Goal: Information Seeking & Learning: Learn about a topic

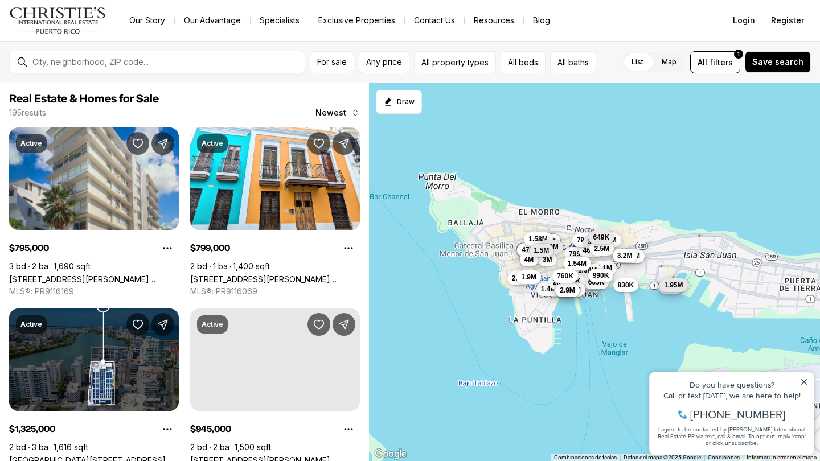
drag, startPoint x: 575, startPoint y: 230, endPoint x: 537, endPoint y: 219, distance: 39.7
click at [537, 219] on div "799K 4.75M 460K 3.2M 795K 1.65M 6.7M 830K 895K 1.1M 435K 5.95M 1.28M 325K 475K …" at bounding box center [594, 272] width 451 height 379
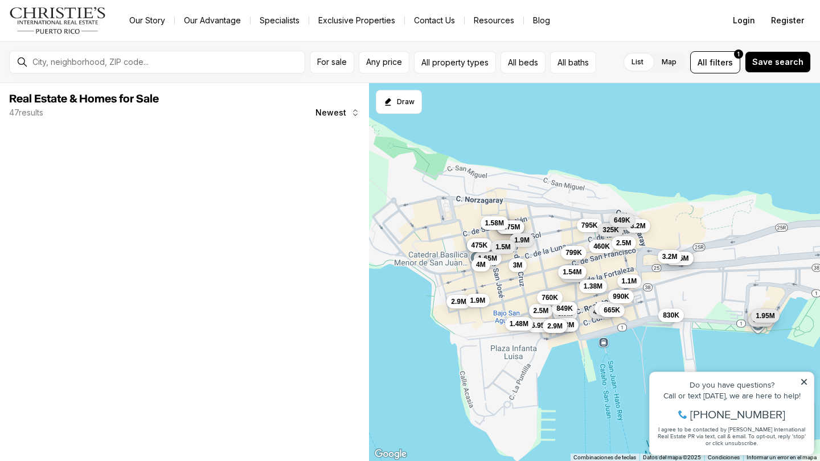
drag, startPoint x: 525, startPoint y: 188, endPoint x: 494, endPoint y: 162, distance: 40.0
click at [494, 162] on div "799K 4.75M 460K 3.2M 795K 1.65M 6.7M 830K 895K 1.1M 435K 5.95M 1.28M 325K 475K …" at bounding box center [594, 272] width 451 height 379
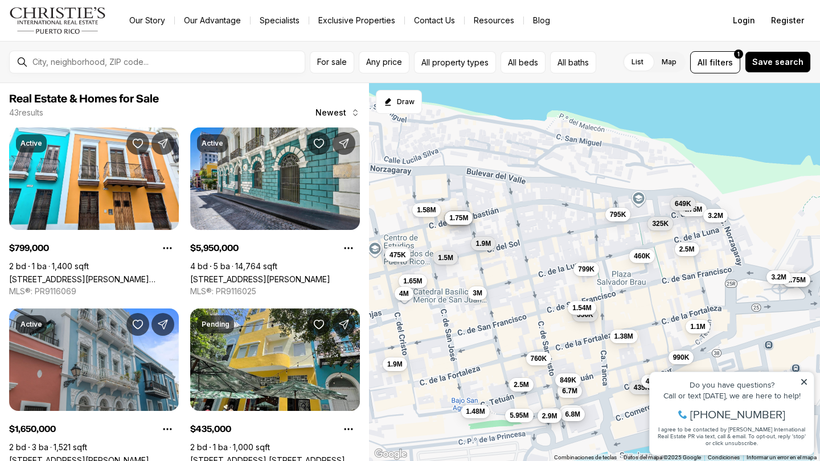
click at [476, 300] on button "3M" at bounding box center [477, 293] width 19 height 14
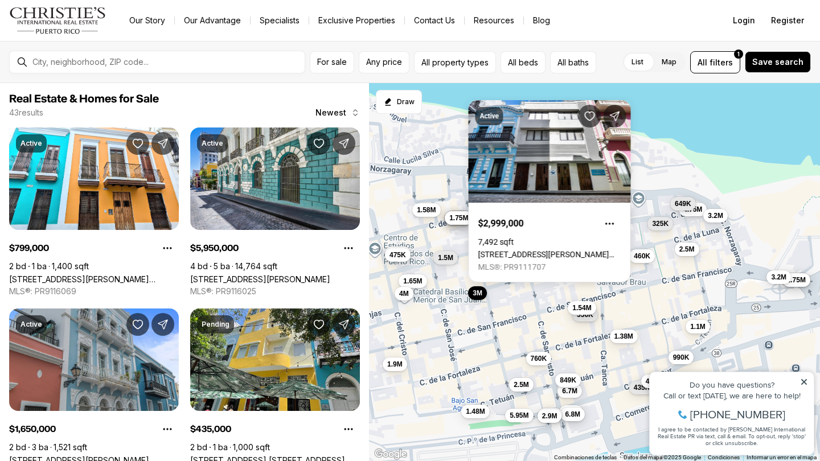
click at [513, 306] on div "799K 4.75M 460K 3.2M 795K 1.65M 6.7M 830K 1.1M 435K 5.95M 1.28M 325K 475K 475K …" at bounding box center [594, 272] width 451 height 379
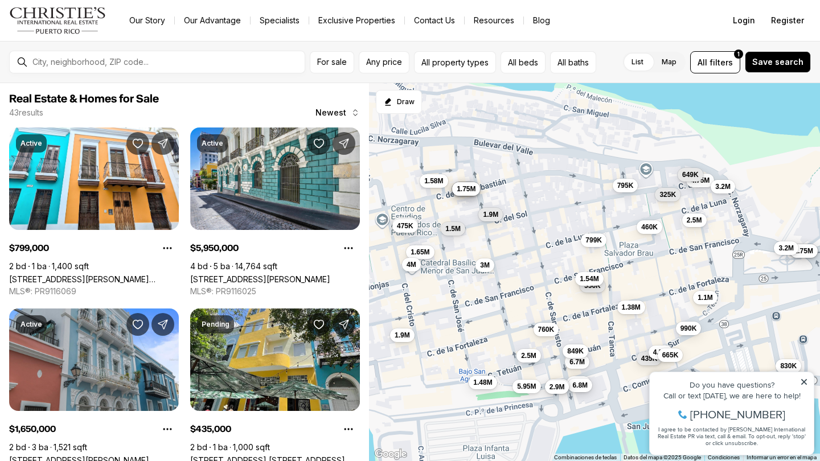
drag, startPoint x: 503, startPoint y: 329, endPoint x: 510, endPoint y: 298, distance: 31.6
click at [510, 298] on div "799K 4.75M 460K 3.2M 795K 1.65M 6.7M 830K 1.1M 435K 5.95M 1.28M 325K 475K 475K …" at bounding box center [594, 272] width 451 height 379
click at [547, 331] on span "760K" at bounding box center [546, 328] width 17 height 9
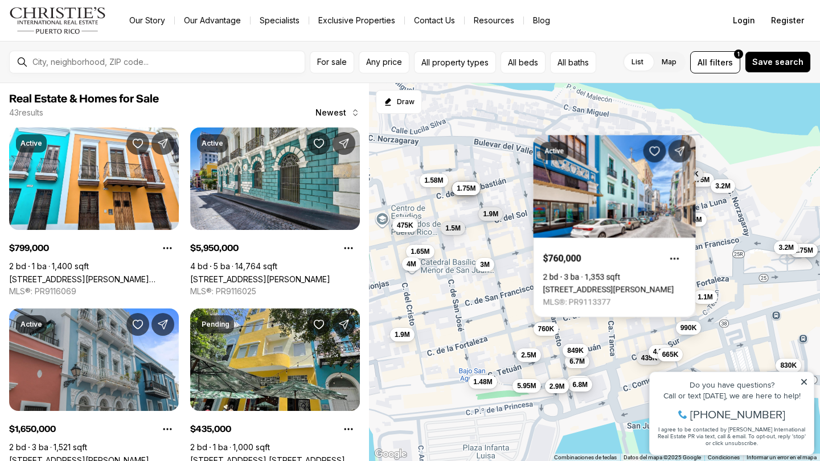
click at [505, 314] on div "799K 4.75M 460K 3.2M 795K 1.65M 6.7M 830K 1.1M 435K 5.95M 1.28M 325K 475K 475K …" at bounding box center [594, 272] width 451 height 379
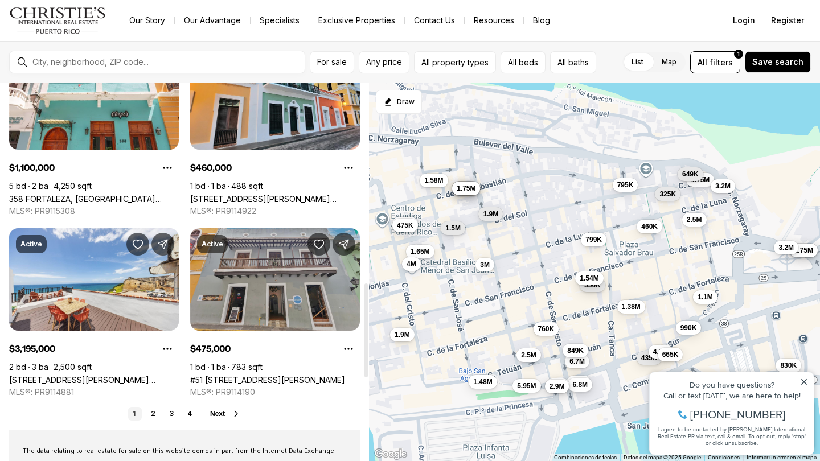
scroll to position [837, 0]
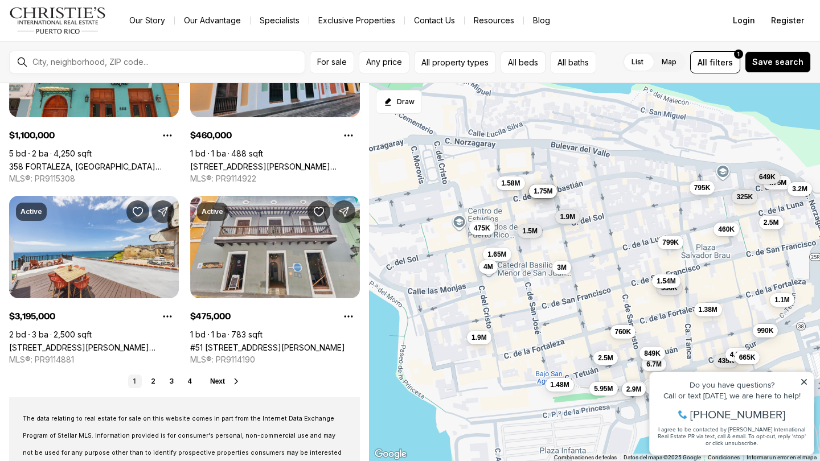
drag, startPoint x: 572, startPoint y: 269, endPoint x: 660, endPoint y: 273, distance: 88.3
click at [660, 273] on div "799K 4.75M 460K 3.2M 795K 1.65M 6.7M 830K 1.1M 435K 5.95M 1.28M 325K 475K 475K …" at bounding box center [594, 272] width 451 height 379
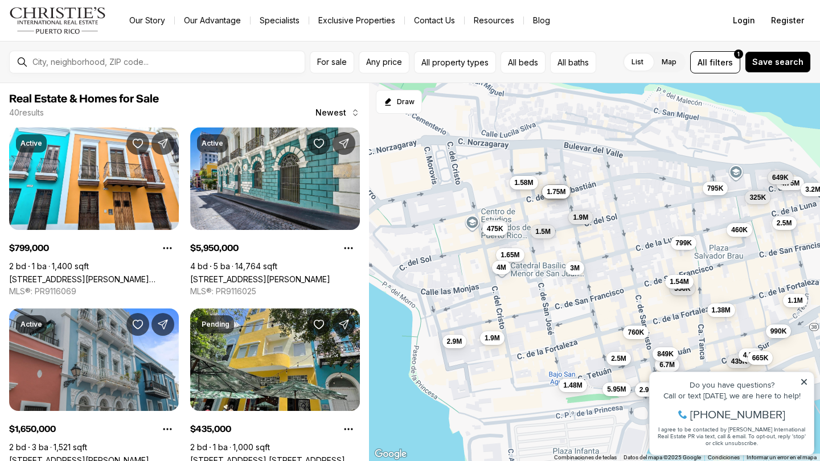
click at [530, 185] on span "1.58M" at bounding box center [523, 182] width 19 height 9
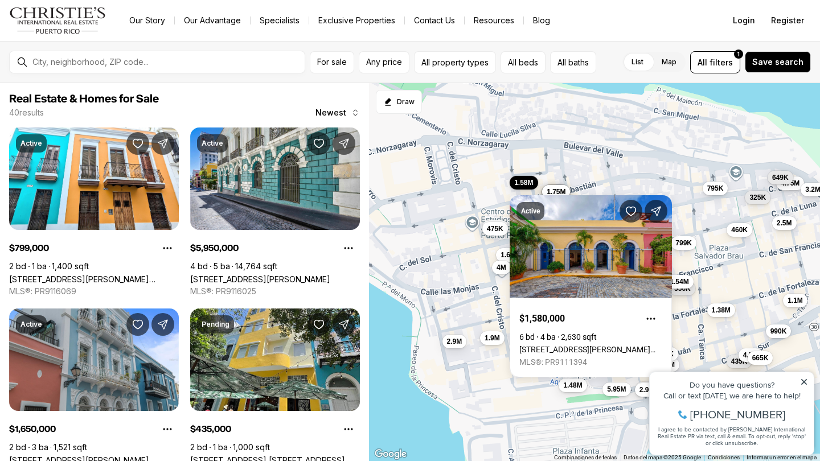
click at [498, 207] on div "799K 4.75M 460K 3.2M 795K 1.65M 6.7M 1.1M 435K 5.95M 325K 475K 475K 1.48M 550K …" at bounding box center [594, 272] width 451 height 379
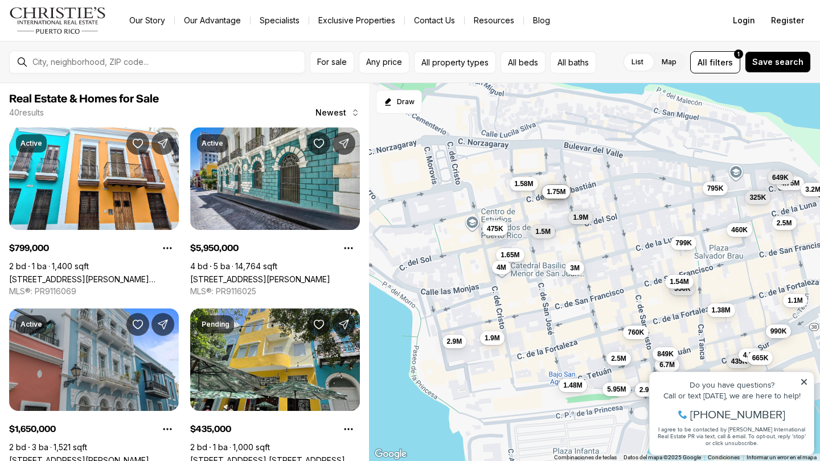
click at [500, 238] on div "799K 4.75M 460K 3.2M 795K 1.65M 6.7M 1.1M 435K 5.95M 325K 475K 475K 1.48M 550K …" at bounding box center [594, 272] width 451 height 379
click at [499, 230] on span "475K" at bounding box center [495, 227] width 17 height 9
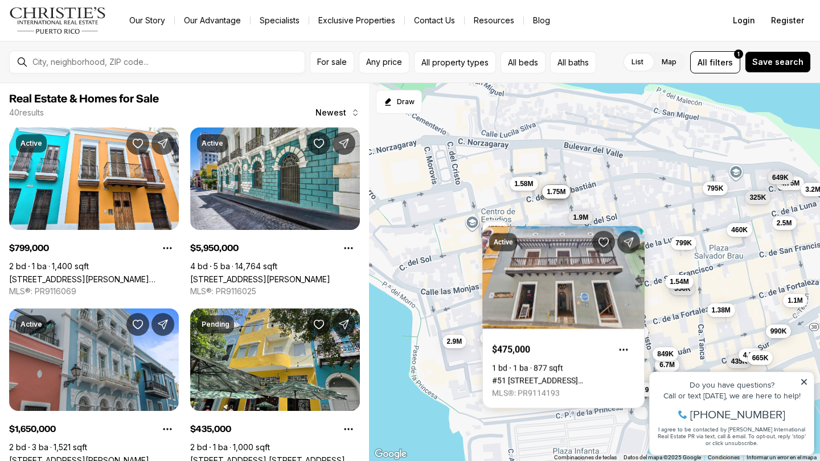
click at [520, 207] on div "799K 4.75M 460K 3.2M 795K 1.65M 6.7M 1.1M 435K 5.95M 325K 475K 475K 1.48M 550K …" at bounding box center [594, 272] width 451 height 379
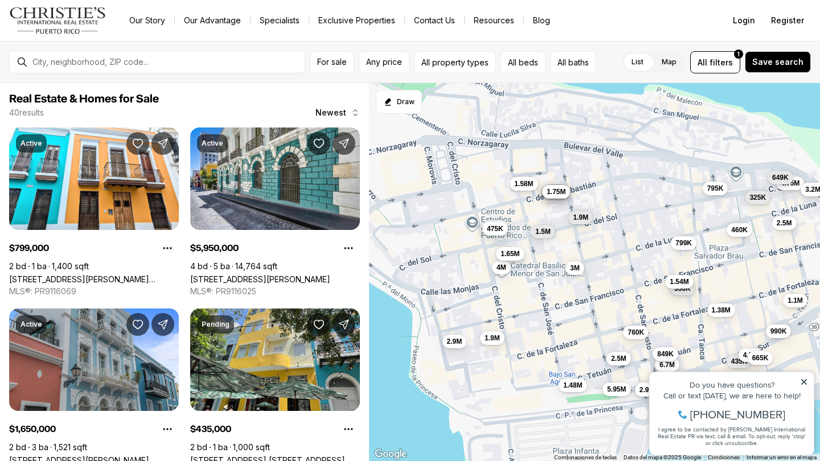
click at [514, 256] on span "1.65M" at bounding box center [510, 253] width 19 height 9
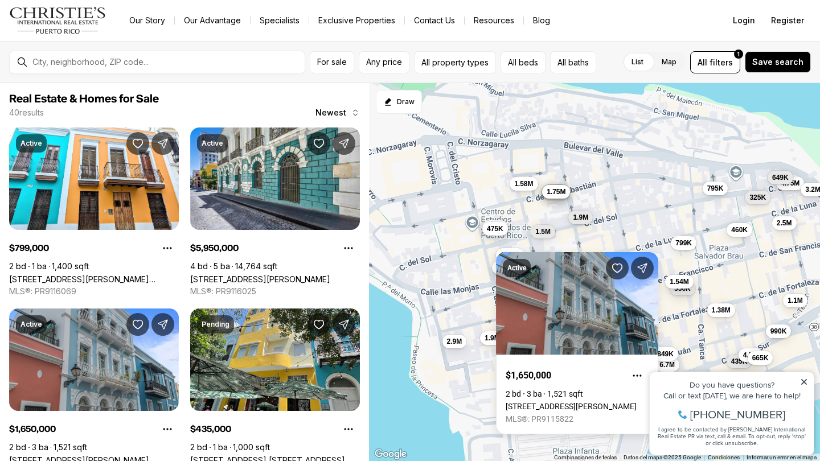
click at [464, 294] on div "799K 4.75M 460K 3.2M 795K 1.65M 6.7M 1.1M 435K 5.95M 325K 475K 475K 1.48M 550K …" at bounding box center [594, 272] width 451 height 379
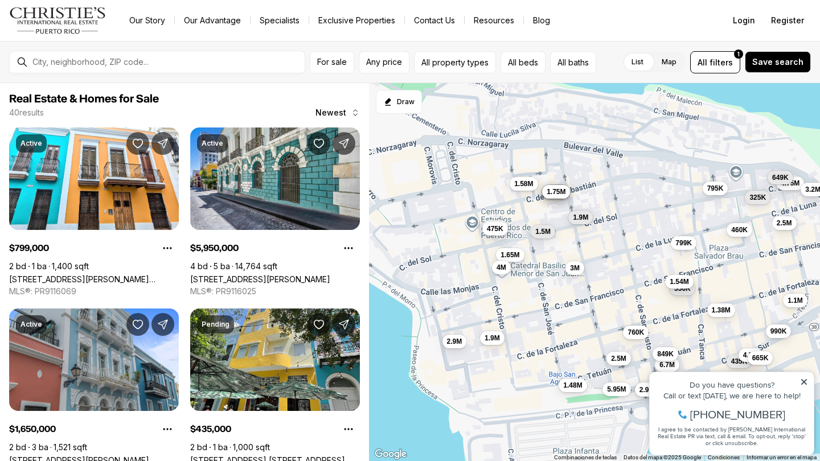
click at [510, 274] on div "4M" at bounding box center [501, 267] width 19 height 14
click at [505, 273] on div "4M" at bounding box center [501, 267] width 19 height 14
click at [502, 264] on span "4M" at bounding box center [502, 265] width 10 height 9
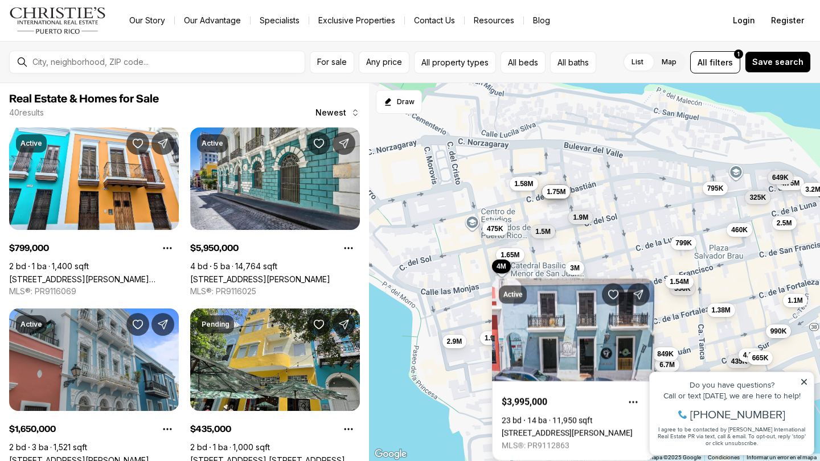
click at [453, 294] on div "799K 4.75M 460K 3.2M 795K 1.65M 6.7M 1.1M 435K 5.95M 325K 475K 475K 1.48M 550K …" at bounding box center [594, 272] width 451 height 379
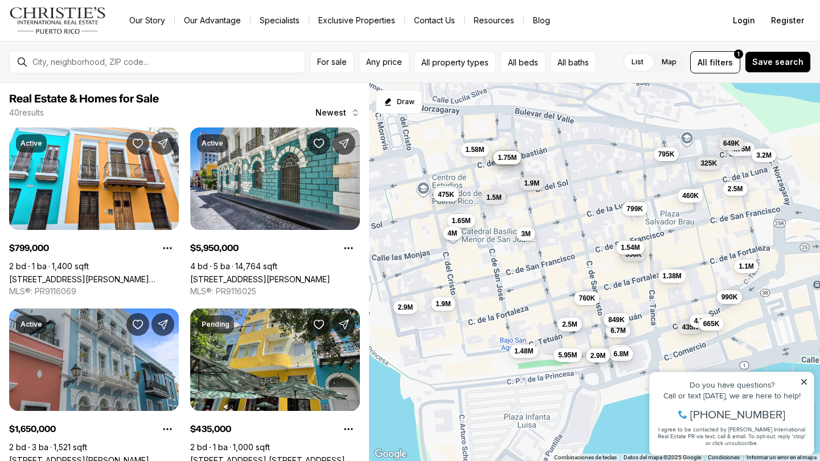
drag, startPoint x: 511, startPoint y: 331, endPoint x: 460, endPoint y: 295, distance: 62.9
click at [460, 295] on div "799K 4.75M 460K 3.2M 795K 1.65M 6.7M 1.1M 435K 5.95M 325K 475K 475K 1.48M 550K …" at bounding box center [594, 272] width 451 height 379
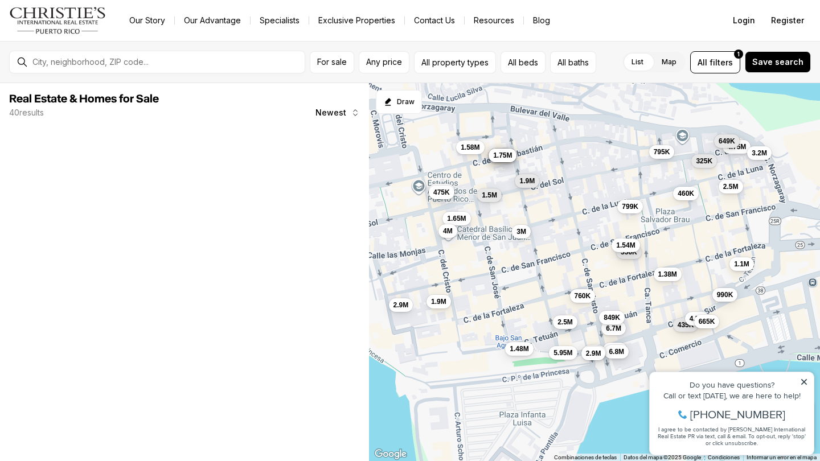
click at [515, 240] on div "799K 4.75M 460K 3.2M 795K 1.65M 6.7M 1.1M 435K 5.95M 325K 475K 475K 1.48M 550K …" at bounding box center [594, 272] width 451 height 379
click at [523, 235] on span "3M" at bounding box center [522, 230] width 10 height 9
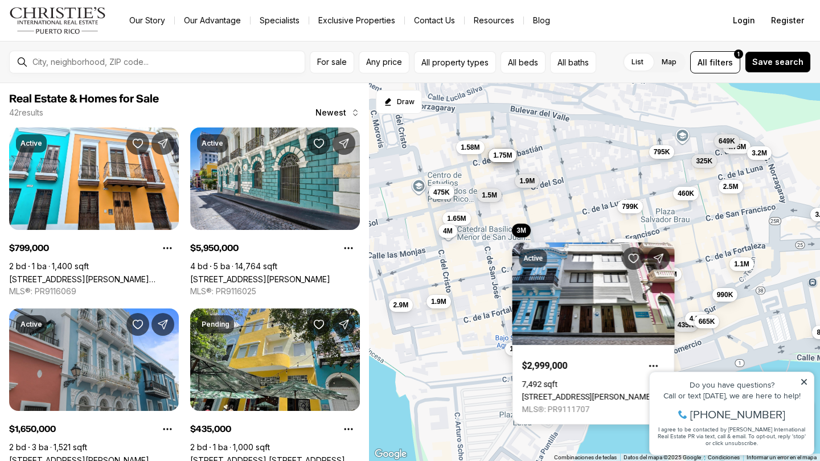
click at [765, 231] on div "799K 4.75M 460K 3.2M 795K 1.65M 6.7M 1.1M 435K 5.95M 325K 475K 475K 1.48M 550K …" at bounding box center [594, 272] width 451 height 379
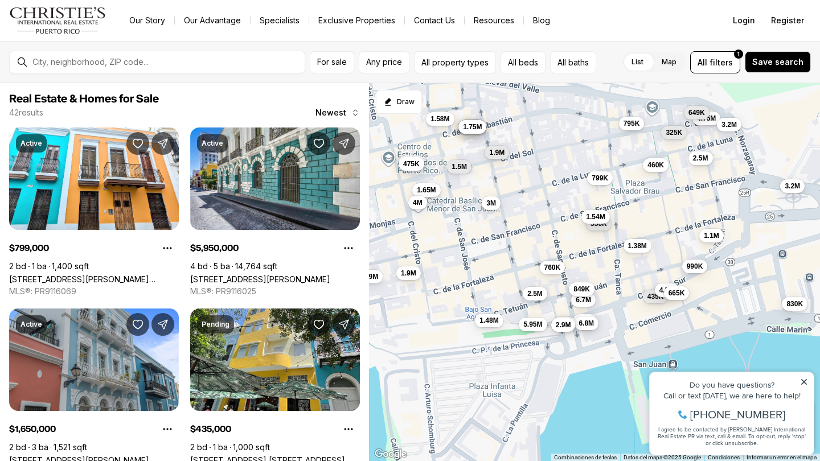
drag, startPoint x: 761, startPoint y: 253, endPoint x: 671, endPoint y: 167, distance: 124.9
click at [673, 167] on div "799K 4.75M 460K 3.2M 795K 1.65M 6.7M 1.1M 435K 5.95M 325K 475K 475K 1.48M 550K …" at bounding box center [594, 272] width 451 height 379
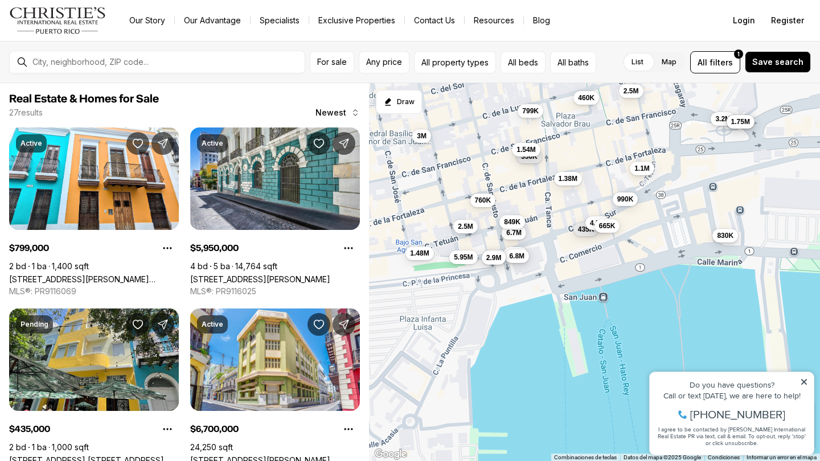
click at [728, 241] on button "830K" at bounding box center [726, 235] width 26 height 14
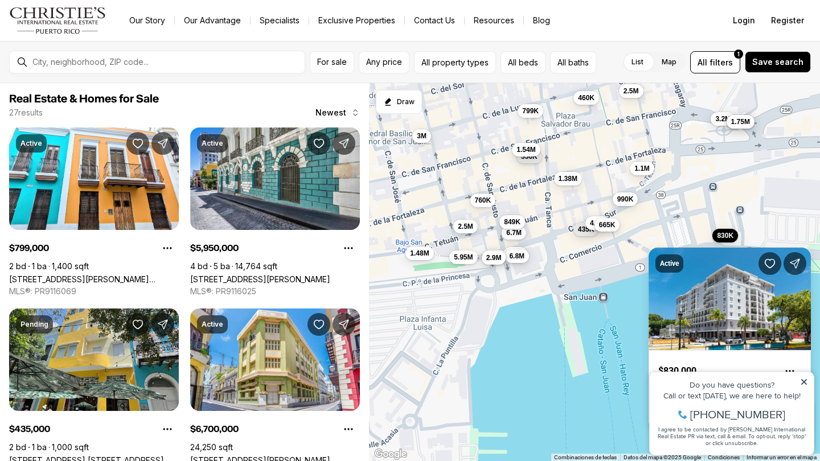
click at [613, 231] on button "665K" at bounding box center [608, 225] width 26 height 14
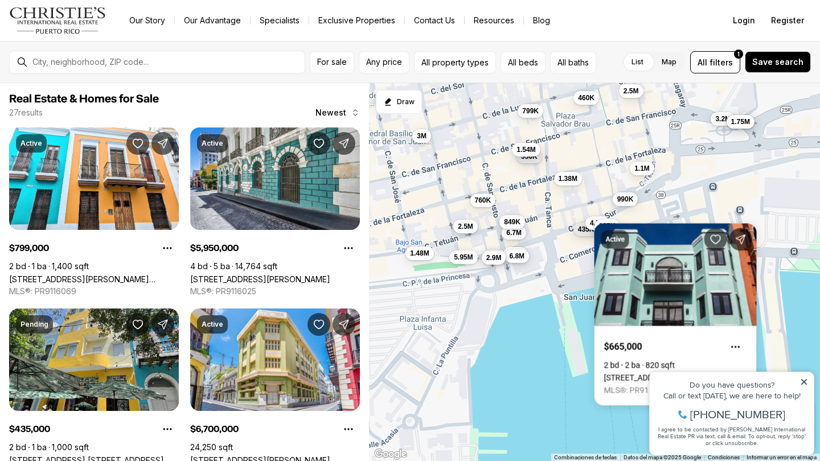
click at [585, 235] on button "435K" at bounding box center [587, 230] width 26 height 14
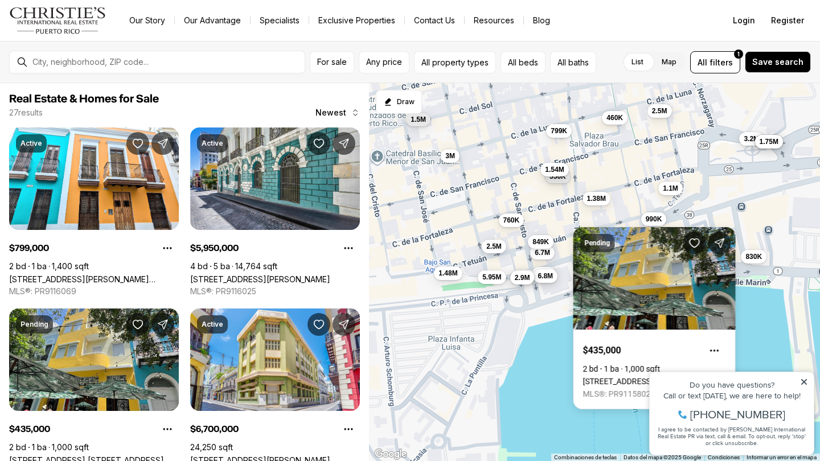
drag, startPoint x: 453, startPoint y: 192, endPoint x: 511, endPoint y: 231, distance: 70.3
click at [511, 231] on div "799K 460K 6.7M 1.1M 435K 5.95M 1.48M 550K 1.38M 4.5M 665K 2.5M 849K 4.5M 6.8M 2…" at bounding box center [594, 272] width 451 height 379
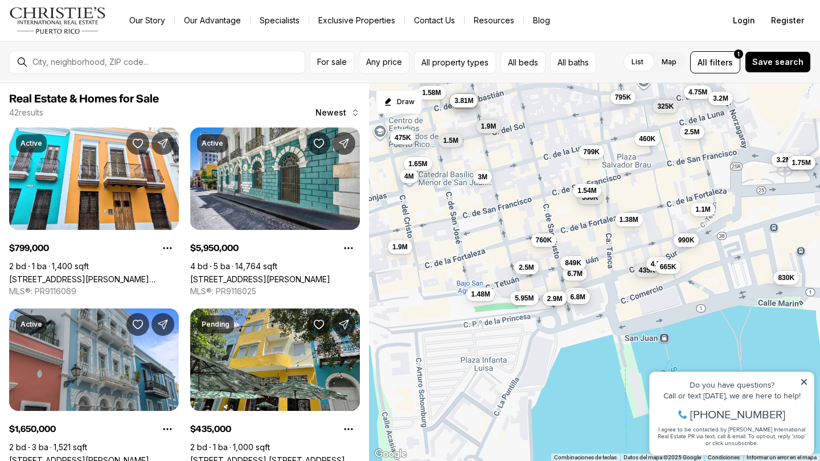
click at [546, 239] on span "760K" at bounding box center [544, 240] width 17 height 9
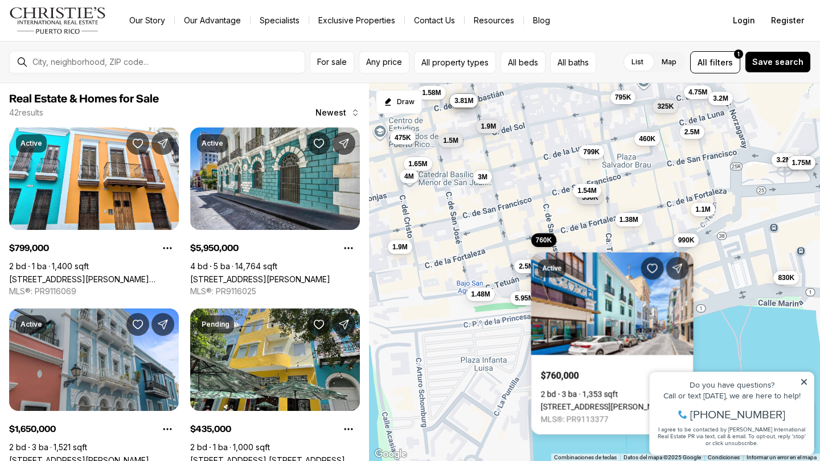
click at [525, 263] on span "2.5M" at bounding box center [526, 266] width 15 height 9
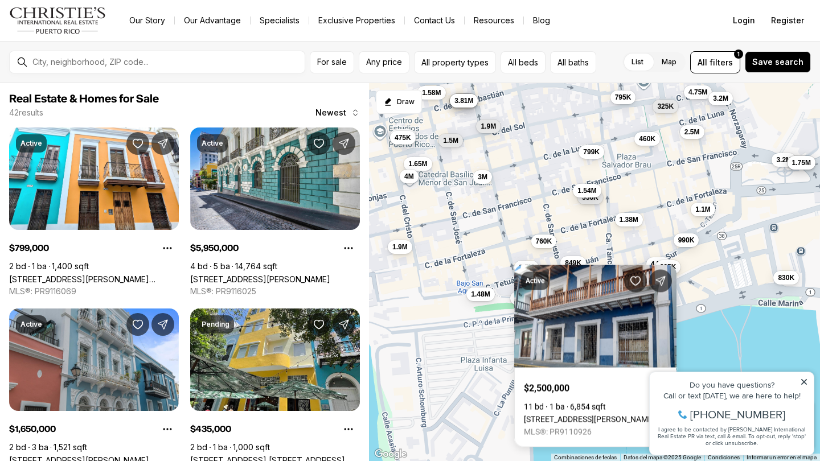
click at [514, 227] on div "799K 460K 6.7M 1.1M 435K 5.95M 1.48M 550K 1.38M 4.5M 665K 2.5M 849K 4.5M 6.8M 2…" at bounding box center [594, 272] width 451 height 379
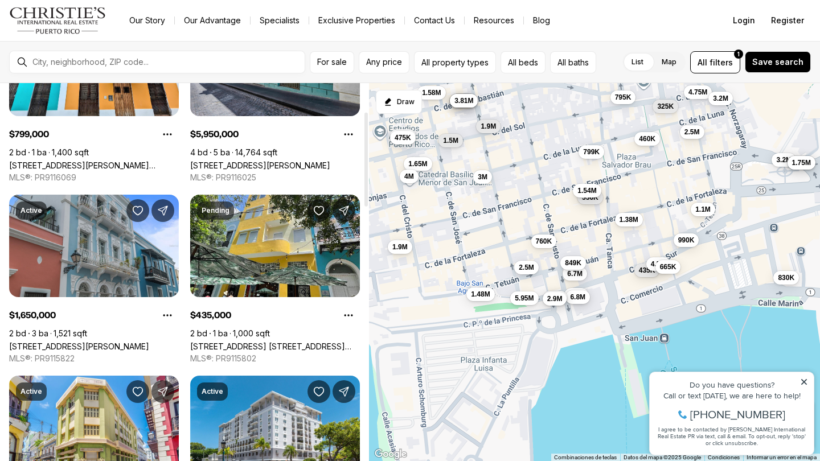
scroll to position [114, 0]
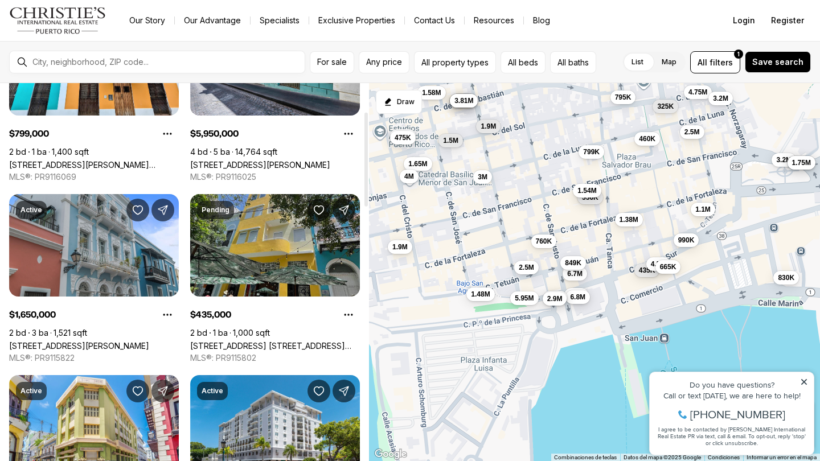
click at [304, 341] on link "307 Tetuan St. COND. SOLARIA OLD SAN JUAN #302, OLD SAN JUAN PR, 00901" at bounding box center [275, 346] width 170 height 10
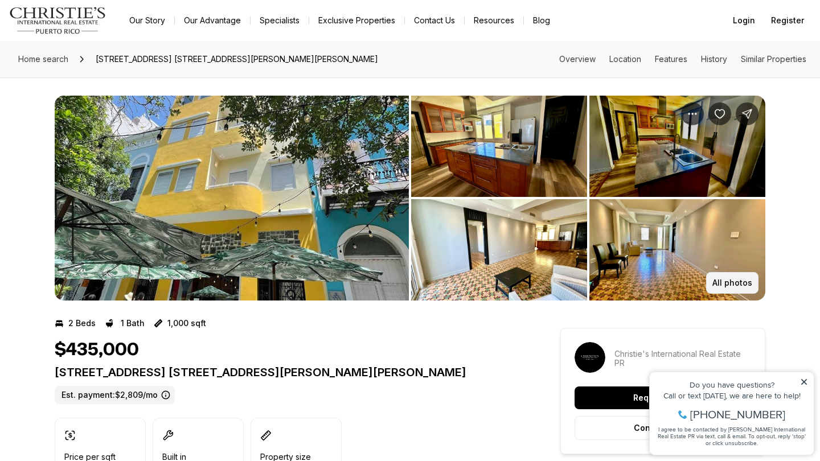
click at [724, 279] on p "All photos" at bounding box center [733, 283] width 40 height 9
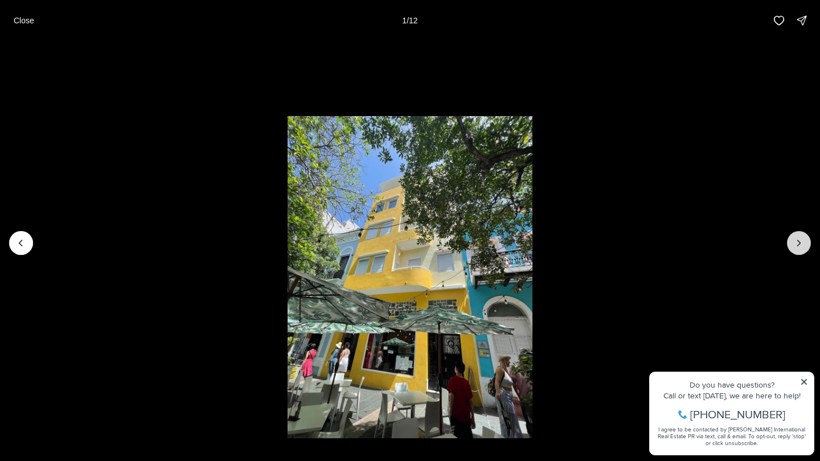
click at [810, 239] on button "Next slide" at bounding box center [799, 243] width 24 height 24
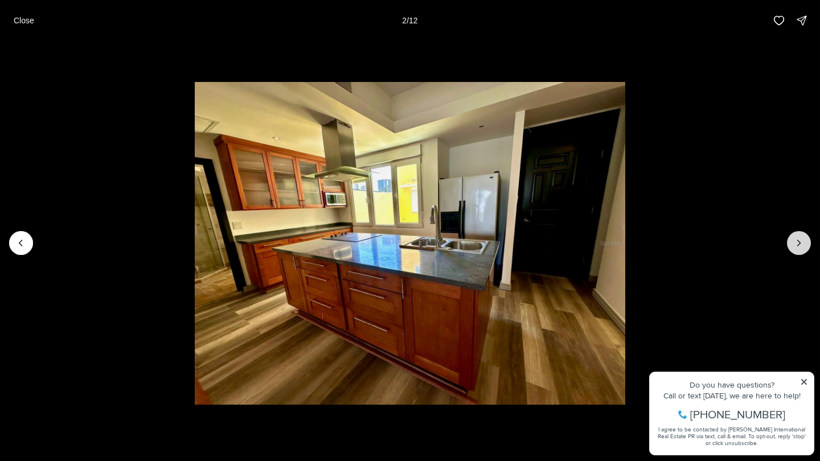
click at [804, 239] on icon "Next slide" at bounding box center [798, 243] width 11 height 11
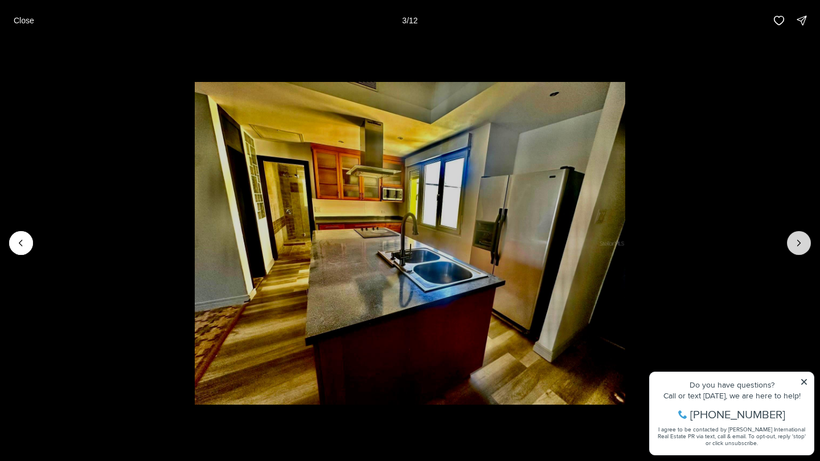
click at [804, 239] on icon "Next slide" at bounding box center [798, 243] width 11 height 11
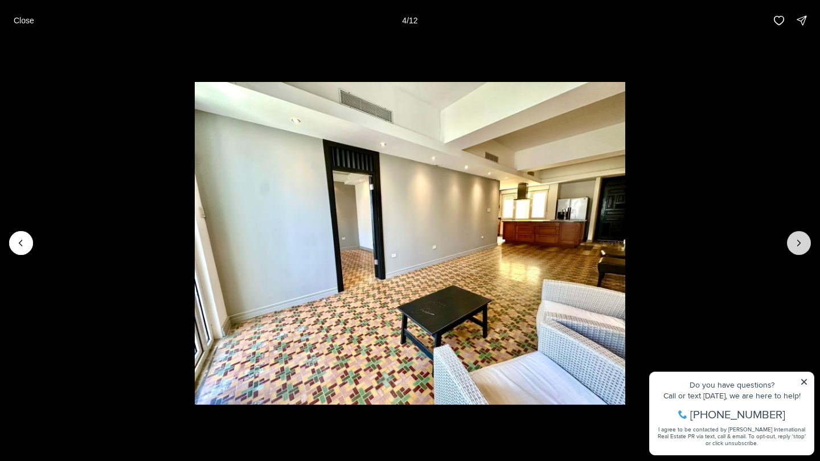
click at [804, 239] on icon "Next slide" at bounding box center [798, 243] width 11 height 11
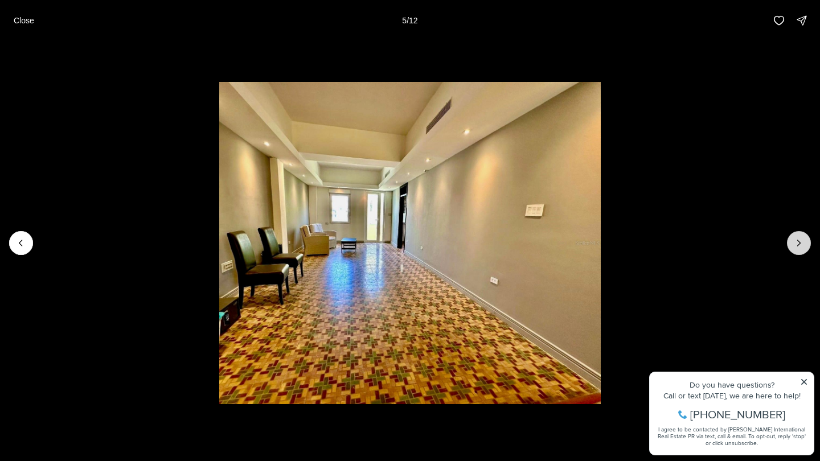
click at [804, 239] on icon "Next slide" at bounding box center [798, 243] width 11 height 11
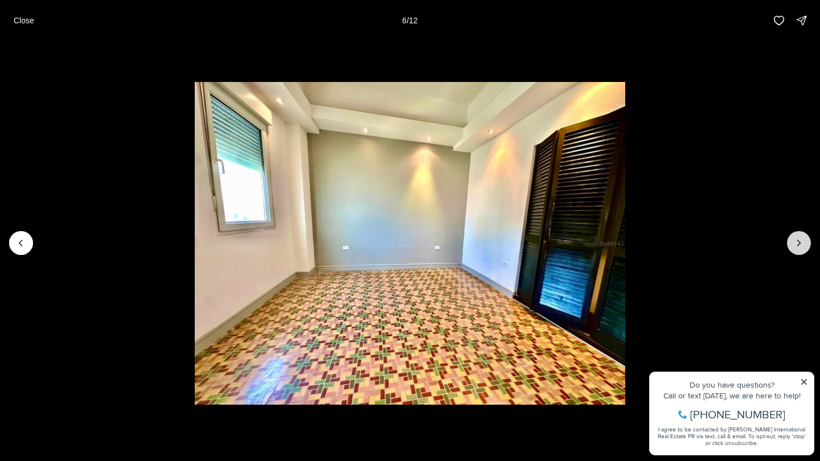
click at [802, 239] on icon "Next slide" at bounding box center [798, 243] width 11 height 11
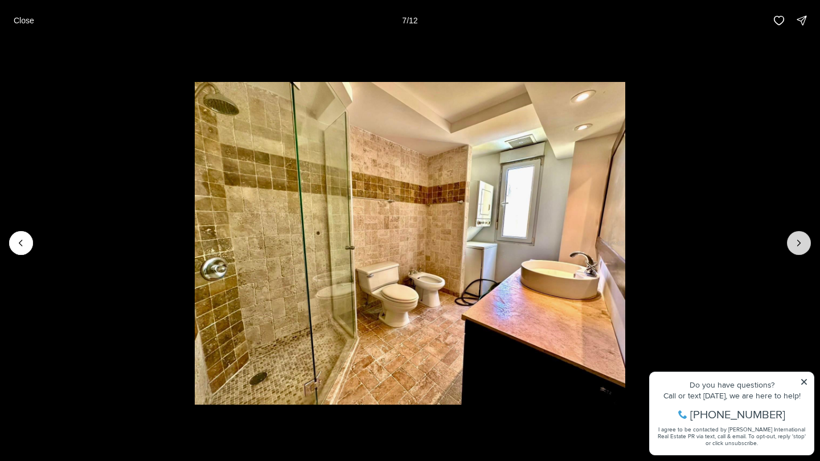
click at [801, 239] on icon "Next slide" at bounding box center [798, 243] width 11 height 11
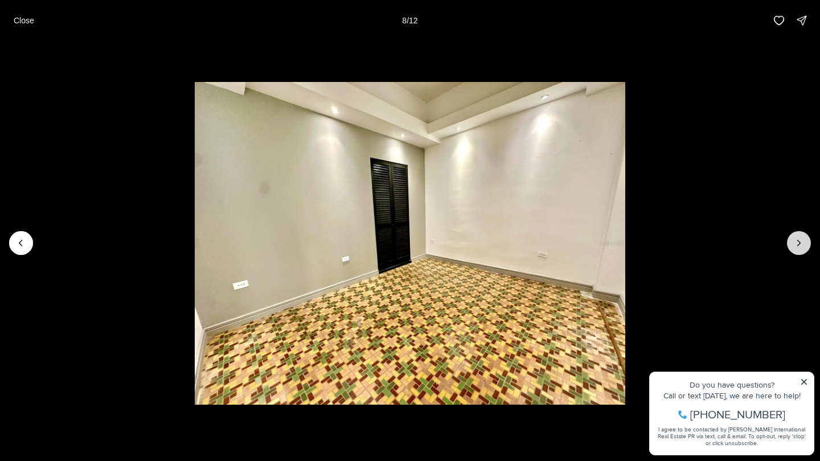
click at [801, 239] on icon "Next slide" at bounding box center [798, 243] width 11 height 11
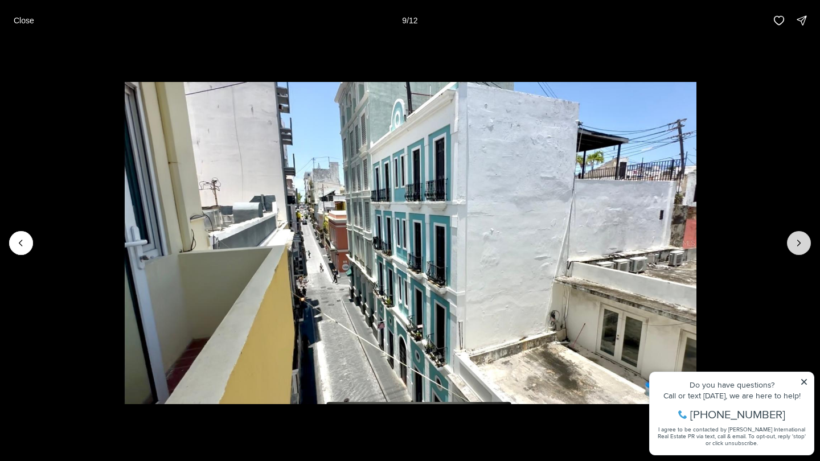
click at [800, 241] on icon "Next slide" at bounding box center [798, 243] width 11 height 11
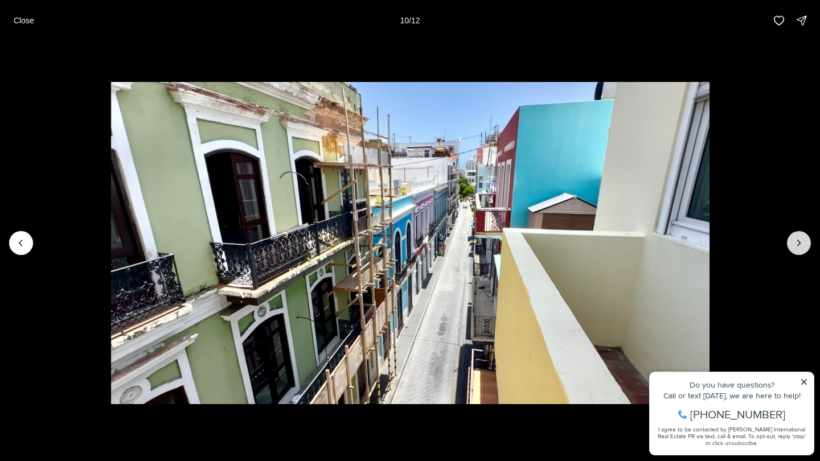
click at [800, 241] on icon "Next slide" at bounding box center [798, 243] width 11 height 11
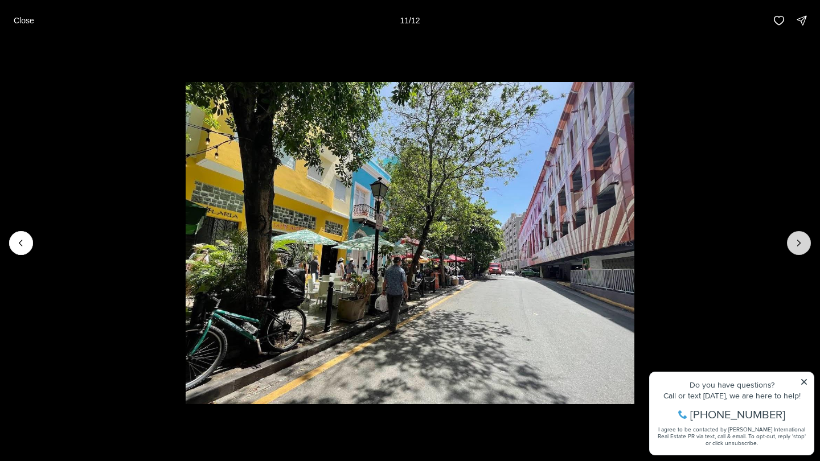
click at [800, 241] on icon "Next slide" at bounding box center [798, 243] width 11 height 11
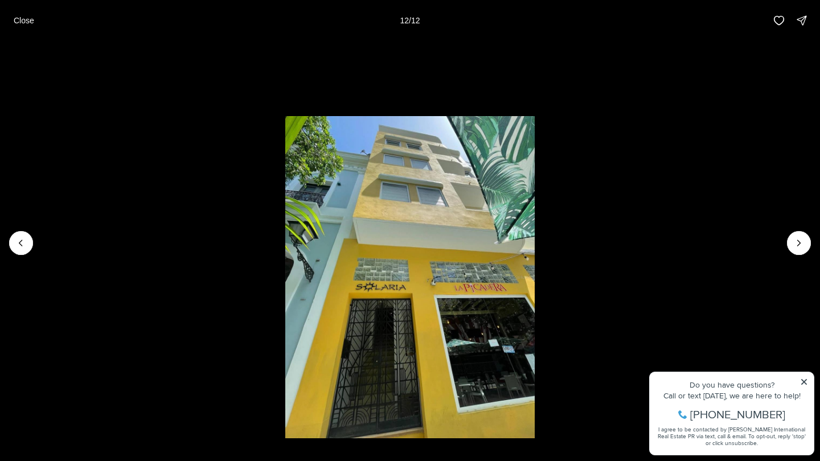
click at [800, 241] on div at bounding box center [799, 243] width 24 height 24
click at [793, 244] on div at bounding box center [799, 243] width 24 height 24
click at [30, 21] on p "Close" at bounding box center [24, 20] width 21 height 9
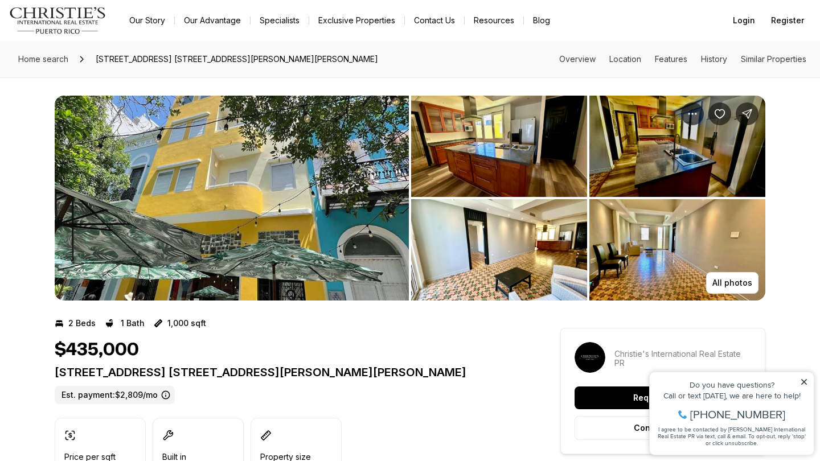
click at [804, 380] on icon at bounding box center [804, 382] width 8 height 8
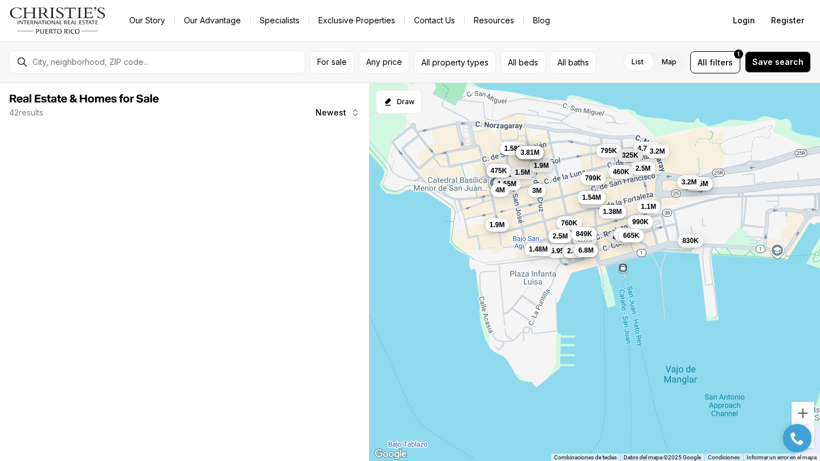
drag, startPoint x: 509, startPoint y: 214, endPoint x: 518, endPoint y: 337, distance: 123.4
click at [510, 231] on button "1.9M" at bounding box center [497, 225] width 24 height 14
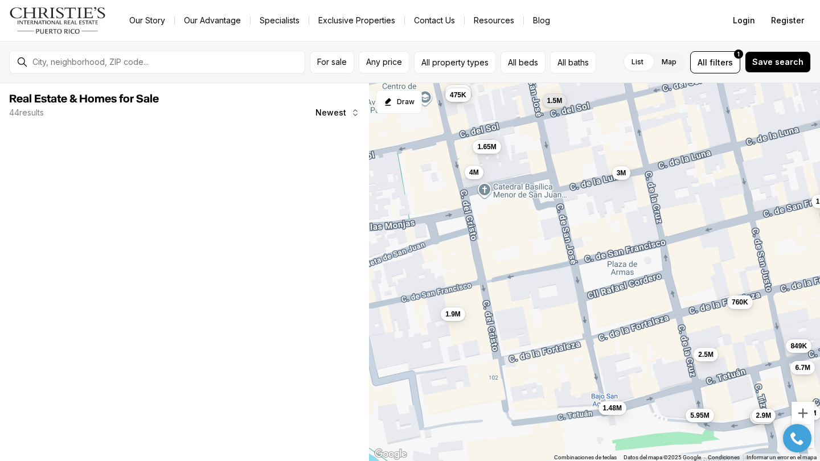
drag, startPoint x: 478, startPoint y: 313, endPoint x: 521, endPoint y: 309, distance: 43.0
click at [521, 309] on div "5.95M 6.7M 1.48M 550K 760K 2.9M 2.9M 1.54M 4.5M 3M 2.5M 6.8M 849K 799K 1.65M 47…" at bounding box center [594, 272] width 451 height 379
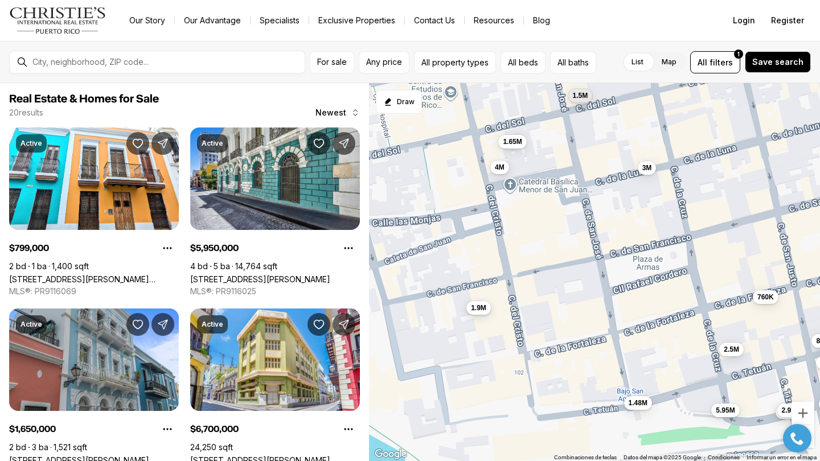
click at [484, 310] on span "1.9M" at bounding box center [478, 307] width 15 height 9
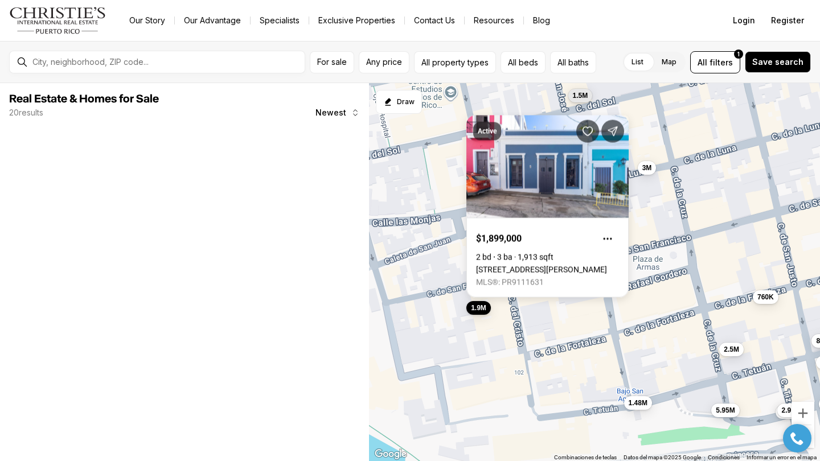
click at [533, 338] on div "5.95M 6.7M 1.48M 760K 2.9M 2.9M 4.5M 3M 2.5M 849K 1.65M 1.5M 4M 1.9M" at bounding box center [594, 272] width 451 height 379
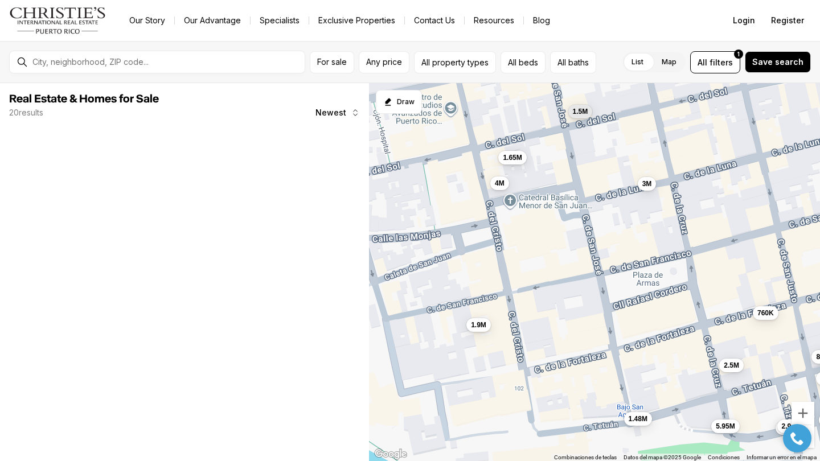
drag, startPoint x: 544, startPoint y: 296, endPoint x: 543, endPoint y: 357, distance: 60.4
click at [543, 357] on div "5.95M 6.7M 1.48M 760K 2.9M 2.9M 4.5M 3M 2.5M 849K 1.65M 1.5M 4M 1.9M" at bounding box center [594, 272] width 451 height 379
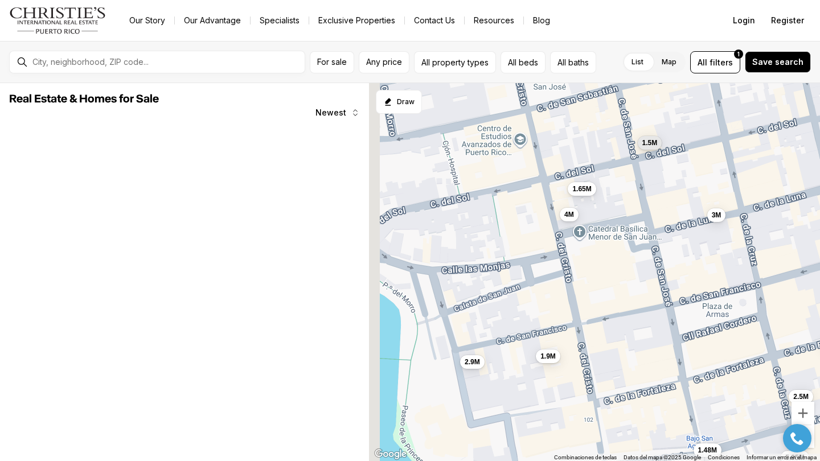
drag, startPoint x: 556, startPoint y: 219, endPoint x: 632, endPoint y: 204, distance: 77.9
click at [632, 204] on div "5.95M 6.7M 1.48M 760K 2.9M 4.5M 3M 2.5M 849K 1.65M 1.5M 4M 1.9M 2.9M" at bounding box center [594, 272] width 451 height 379
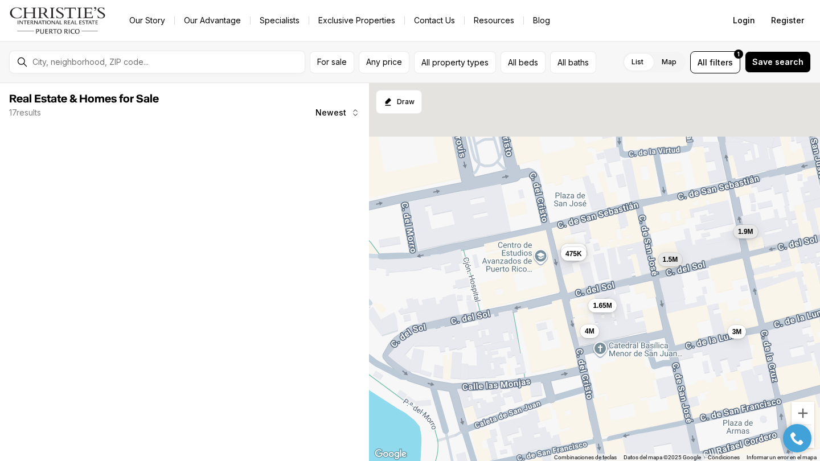
drag, startPoint x: 525, startPoint y: 262, endPoint x: 539, endPoint y: 390, distance: 128.4
click at [539, 390] on div "5.95M 1.48M 3M 2.5M 1.65M 1.5M 4M 1.9M 2.9M 475K 475K 1.9M" at bounding box center [594, 272] width 451 height 379
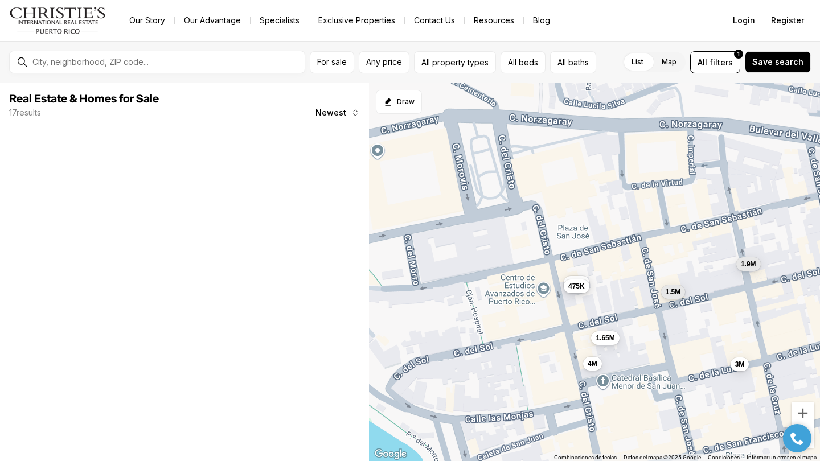
drag, startPoint x: 533, startPoint y: 293, endPoint x: 576, endPoint y: 416, distance: 130.6
click at [576, 416] on div "3M 1.65M 1.5M 4M 475K 475K 1.9M" at bounding box center [594, 272] width 451 height 379
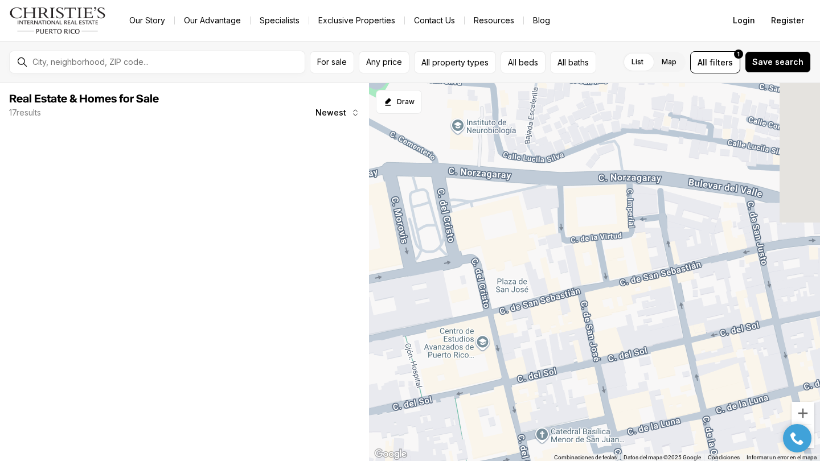
drag, startPoint x: 582, startPoint y: 401, endPoint x: 405, endPoint y: 263, distance: 224.8
click at [408, 263] on div at bounding box center [594, 272] width 451 height 379
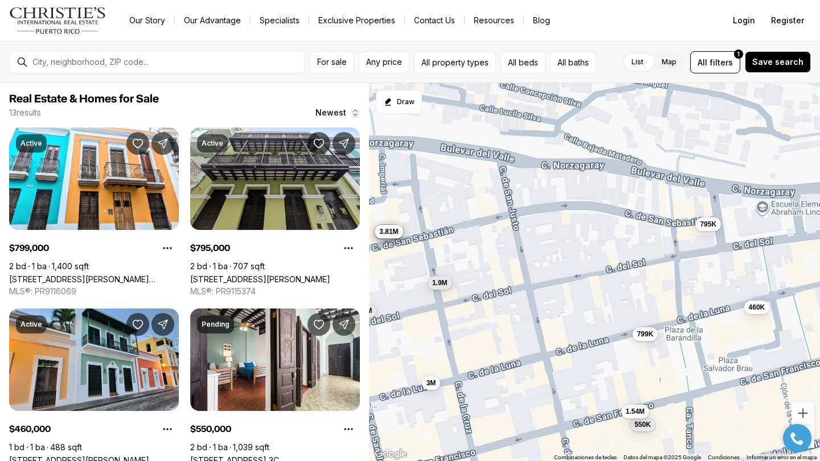
drag, startPoint x: 572, startPoint y: 289, endPoint x: 518, endPoint y: 288, distance: 53.5
click at [518, 288] on div "1.5M 1.9M 3M 799K 795K 460K 550K 1.38M 1.54M 1.75M 500K 1.56M 3.81M" at bounding box center [594, 272] width 451 height 379
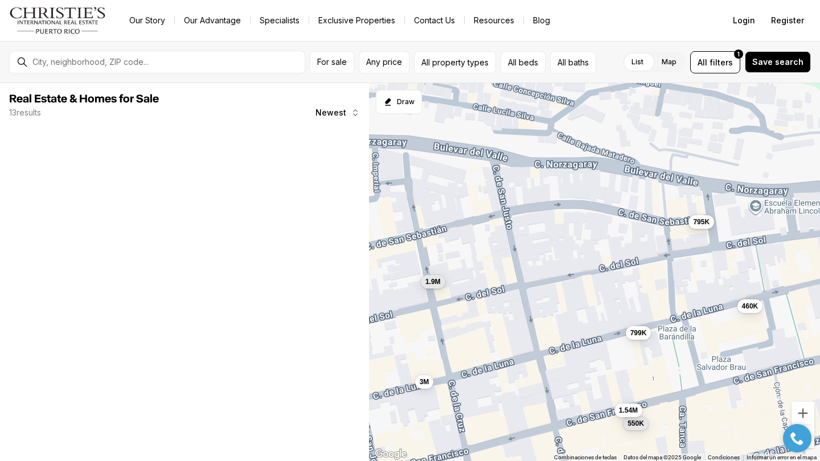
click at [703, 227] on button "795K" at bounding box center [702, 222] width 26 height 14
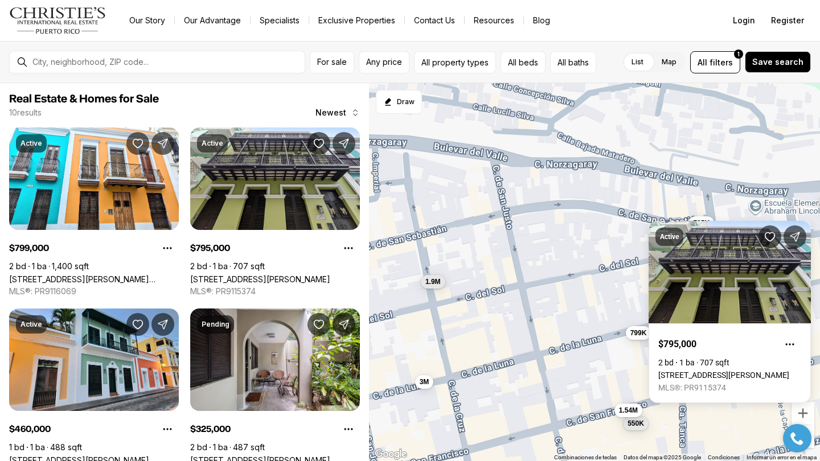
click at [591, 307] on div "1.9M 3M 799K 795K 460K 550K 1.38M 1.54M 325K 649K" at bounding box center [594, 272] width 451 height 379
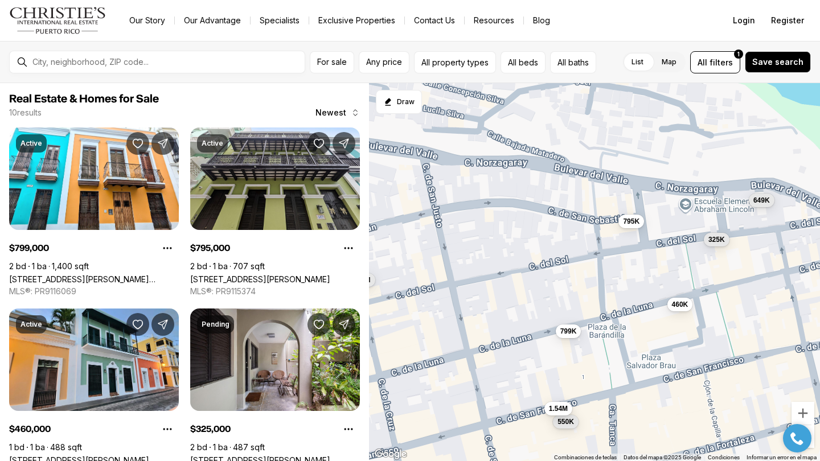
drag, startPoint x: 664, startPoint y: 308, endPoint x: 553, endPoint y: 281, distance: 113.8
click at [553, 281] on div "1.9M 3M 799K 795K 460K 550K 1.38M 1.54M 325K 649K" at bounding box center [594, 272] width 451 height 379
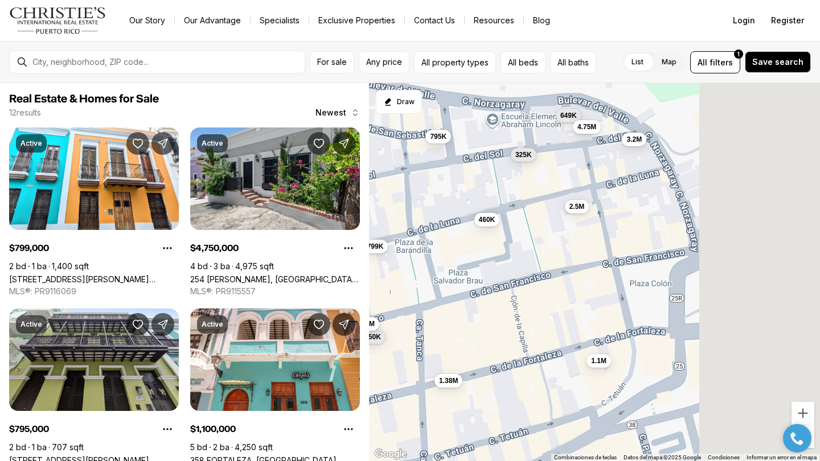
drag, startPoint x: 604, startPoint y: 238, endPoint x: 448, endPoint y: 173, distance: 168.3
click at [448, 174] on div "799K 795K 460K 550K 1.38M 1.54M 325K 649K 4.75M 1.1M 3.2M 2.5M" at bounding box center [594, 272] width 451 height 379
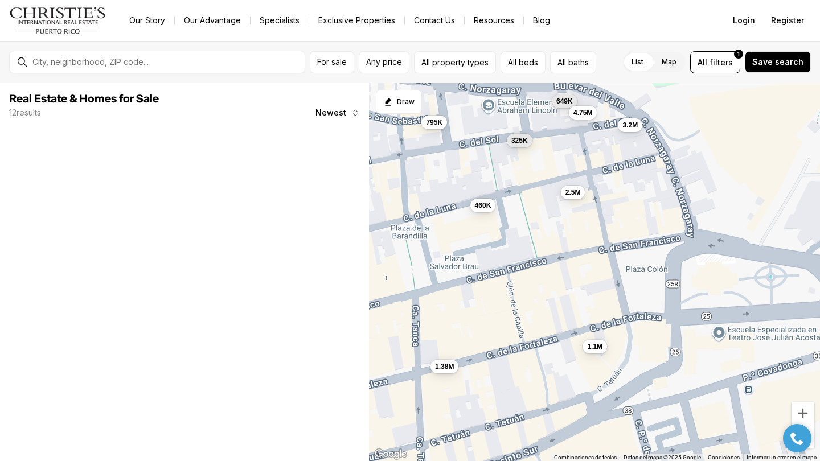
drag, startPoint x: 549, startPoint y: 265, endPoint x: 535, endPoint y: 249, distance: 21.0
click at [535, 249] on div "795K 460K 1.38M 325K 649K 4.75M 1.1M 3.2M 2.5M" at bounding box center [594, 272] width 451 height 379
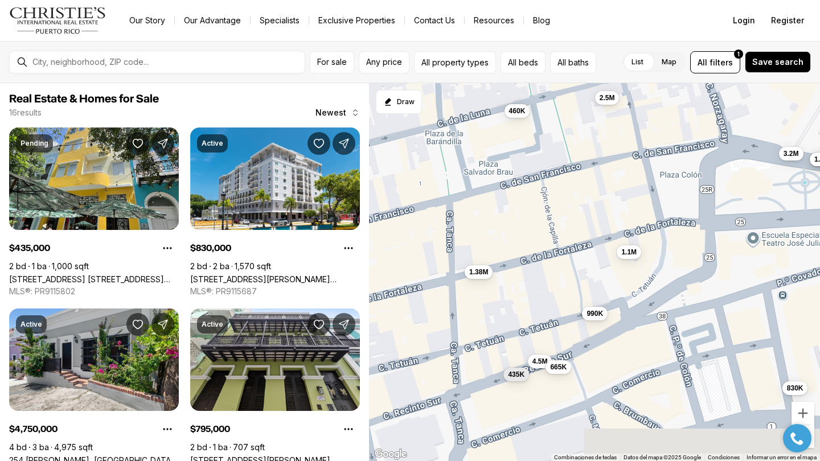
drag, startPoint x: 477, startPoint y: 293, endPoint x: 523, endPoint y: 211, distance: 93.9
click at [523, 211] on div "795K 460K 1.38M 325K 4.75M 1.1M 3.2M 2.5M 1.28M 1.75M 4.5M 3.2M 990K 665K 435K …" at bounding box center [594, 272] width 451 height 379
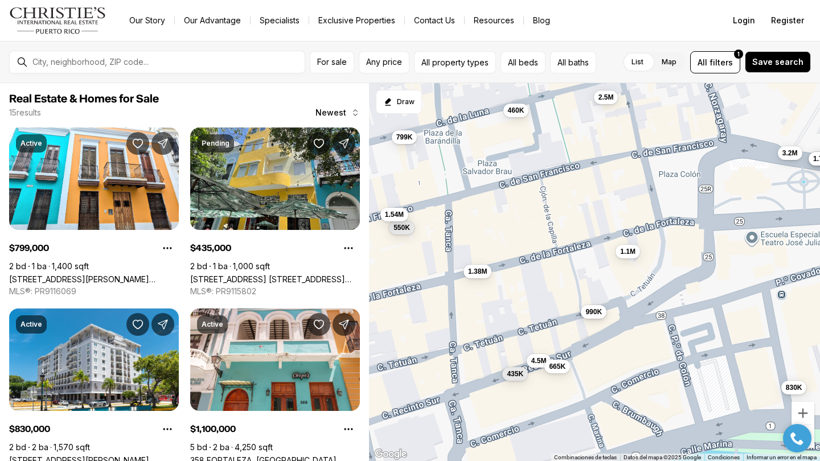
click at [599, 314] on span "990K" at bounding box center [593, 311] width 17 height 9
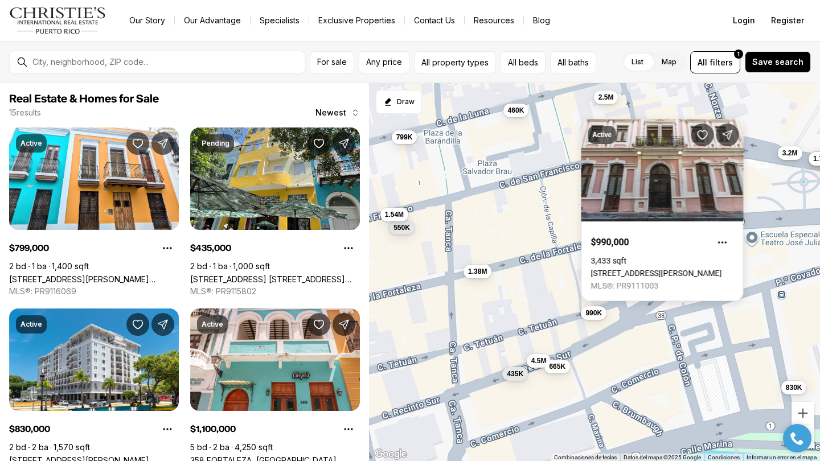
click at [548, 330] on div "460K 1.38M 1.1M 2.5M 1.28M 1.75M 4.5M 3.2M 990K 665K 435K 830K 799K 550K 1.54M" at bounding box center [594, 272] width 451 height 379
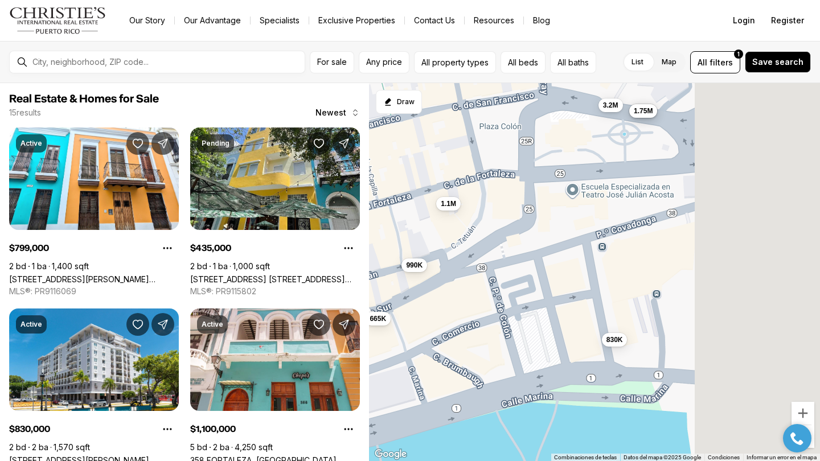
drag, startPoint x: 707, startPoint y: 286, endPoint x: 512, endPoint y: 234, distance: 202.1
click at [512, 234] on div "460K 1.38M 1.1M 2.5M 1.28M 1.75M 4.5M 3.2M 990K 665K 435K 830K 799K 550K 1.54M" at bounding box center [594, 272] width 451 height 379
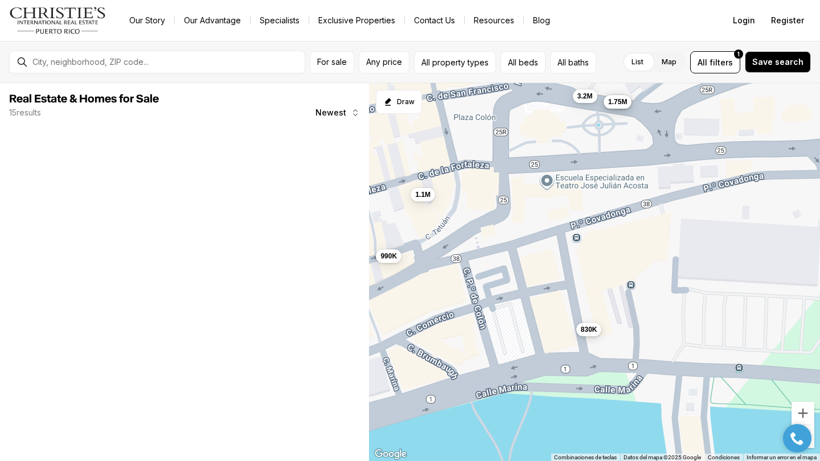
click at [594, 334] on span "830K" at bounding box center [589, 329] width 17 height 9
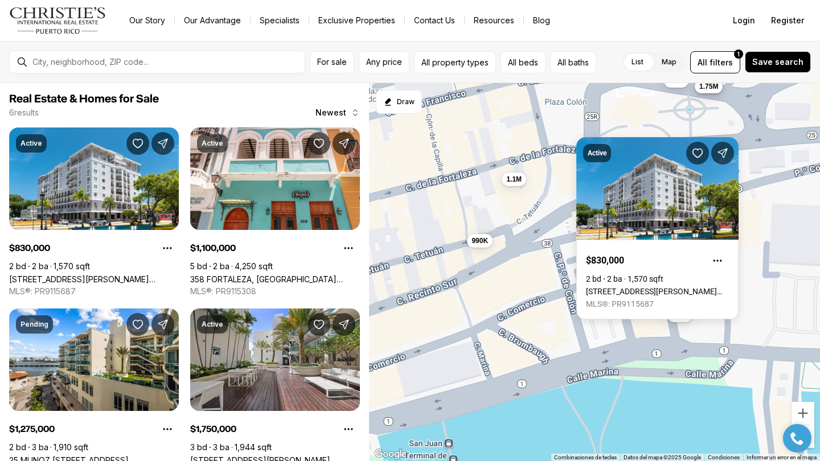
drag, startPoint x: 537, startPoint y: 320, endPoint x: 709, endPoint y: 292, distance: 173.7
click at [709, 292] on div "1.1M 1.28M 1.75M 3.2M 990K 830K" at bounding box center [594, 272] width 451 height 379
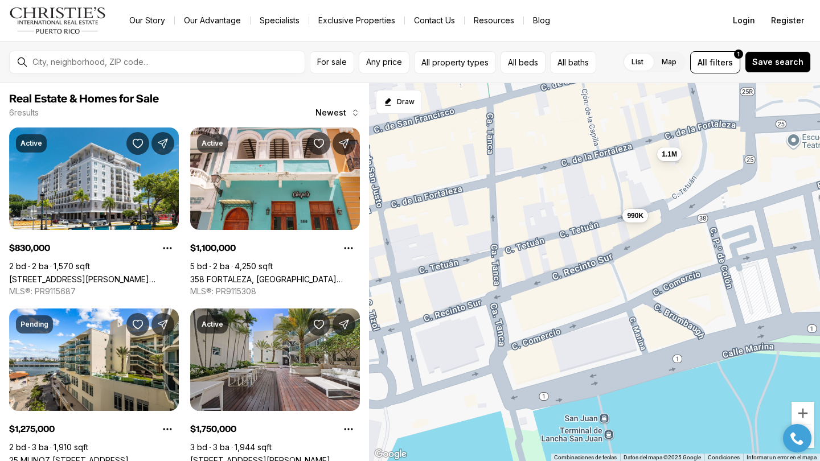
click at [636, 222] on div "990K" at bounding box center [636, 215] width 26 height 14
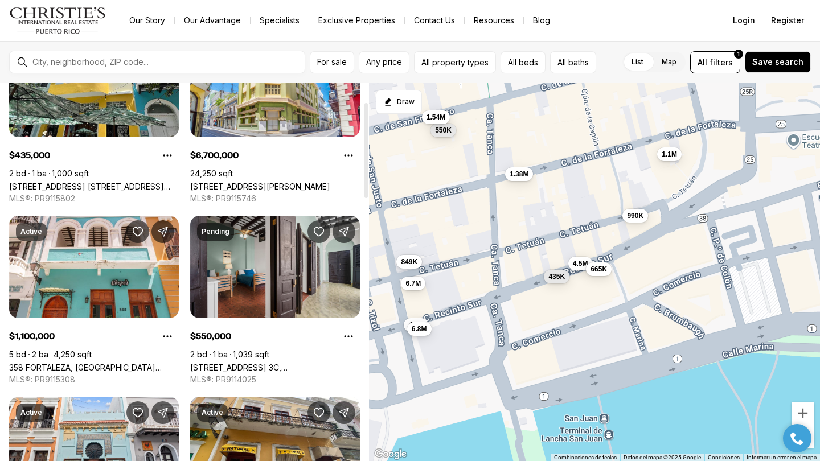
scroll to position [97, 0]
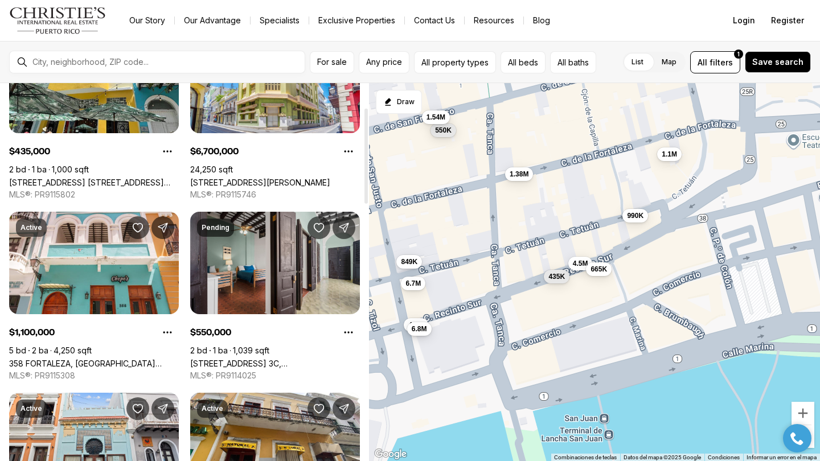
click at [259, 359] on link "[STREET_ADDRESS] 3C, [GEOGRAPHIC_DATA][PERSON_NAME], 00901" at bounding box center [275, 364] width 170 height 10
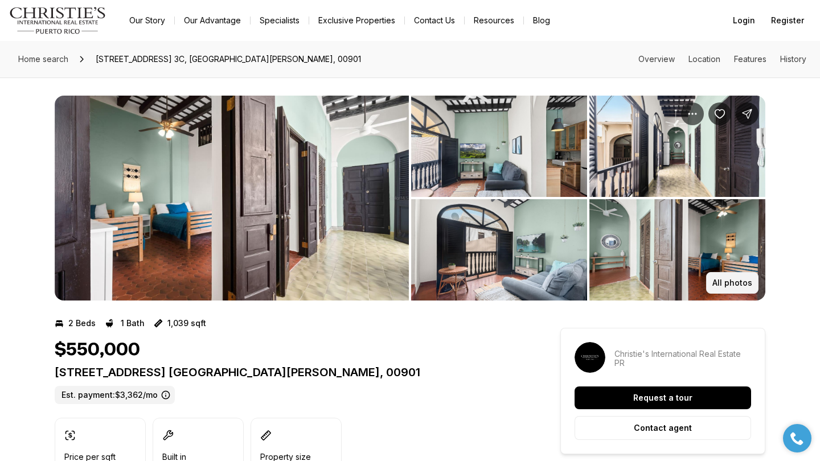
click at [740, 277] on button "All photos" at bounding box center [732, 283] width 52 height 22
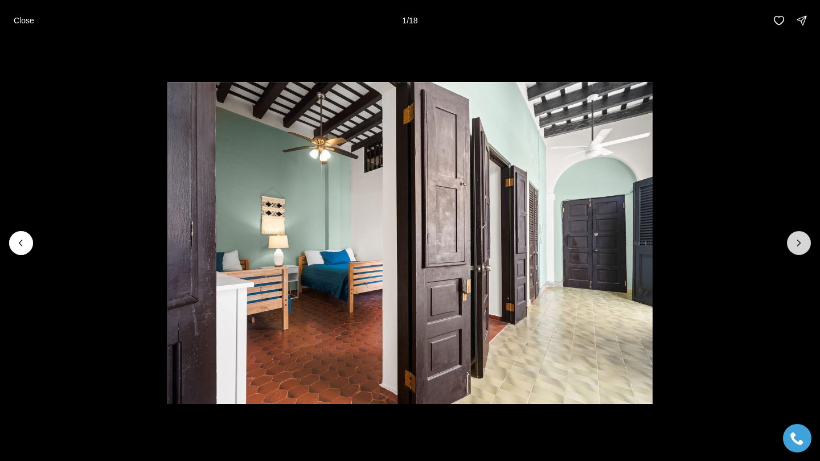
click at [807, 245] on button "Next slide" at bounding box center [799, 243] width 24 height 24
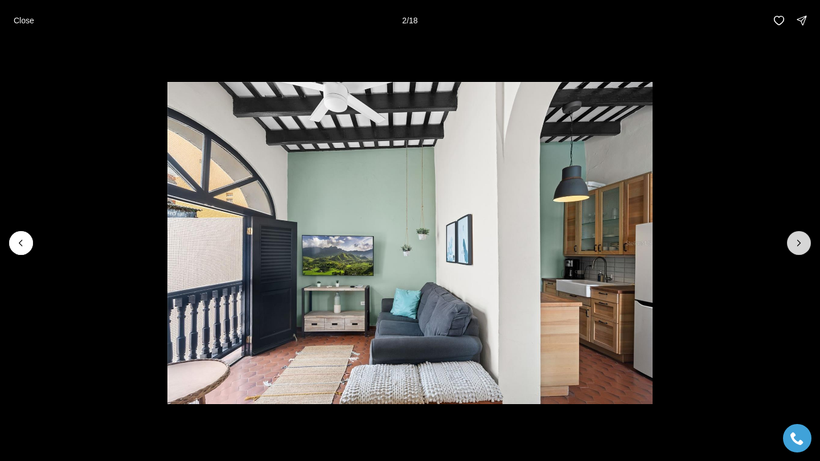
click at [807, 245] on button "Next slide" at bounding box center [799, 243] width 24 height 24
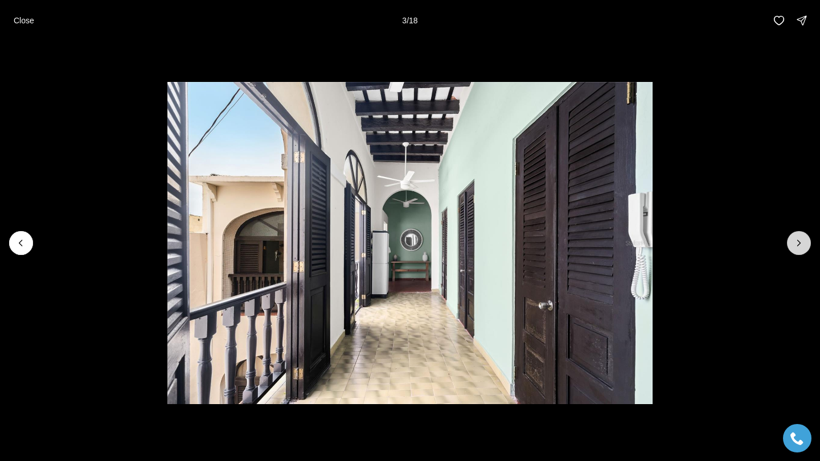
click at [807, 245] on button "Next slide" at bounding box center [799, 243] width 24 height 24
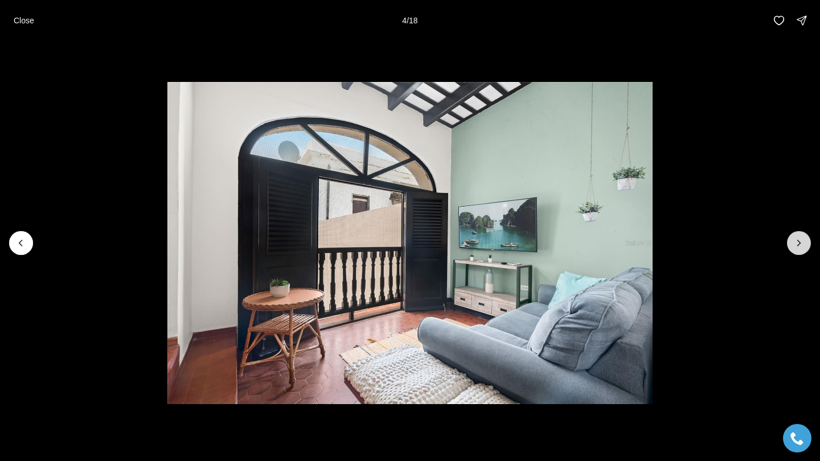
click at [807, 245] on button "Next slide" at bounding box center [799, 243] width 24 height 24
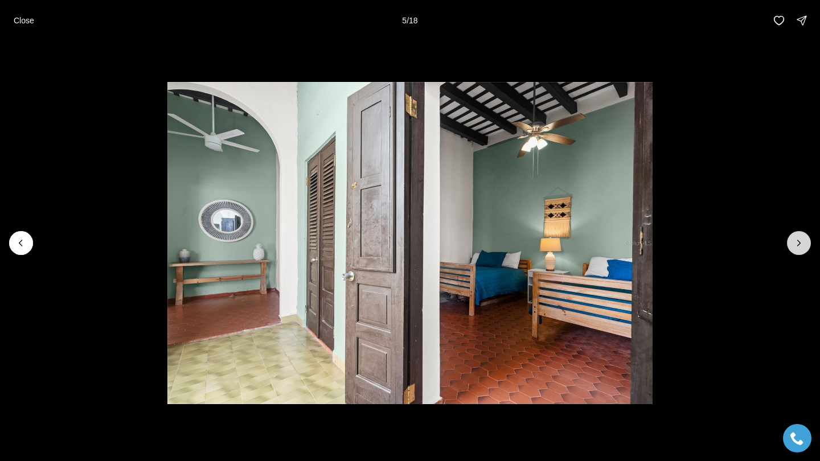
click at [807, 245] on button "Next slide" at bounding box center [799, 243] width 24 height 24
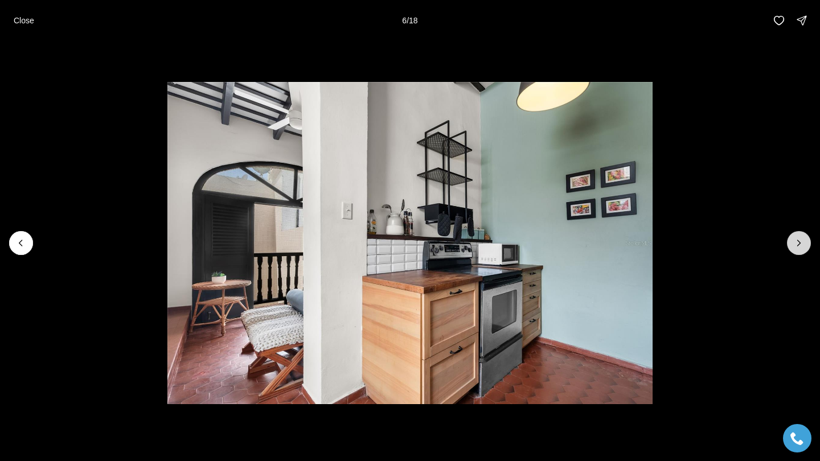
click at [807, 245] on button "Next slide" at bounding box center [799, 243] width 24 height 24
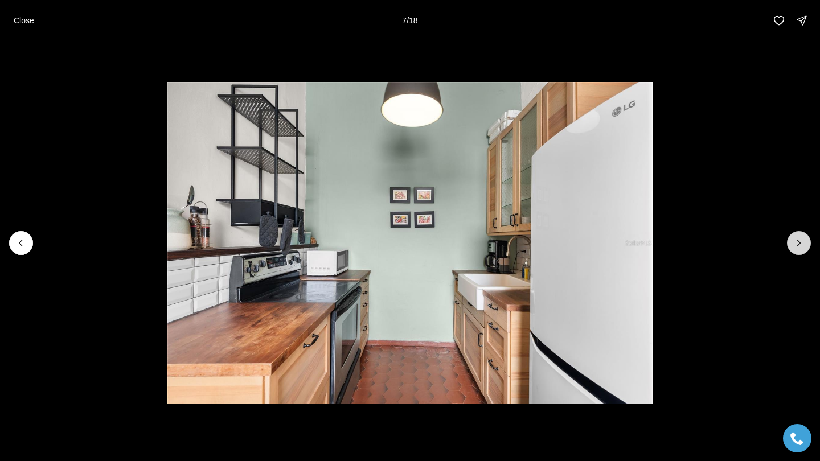
click at [807, 245] on button "Next slide" at bounding box center [799, 243] width 24 height 24
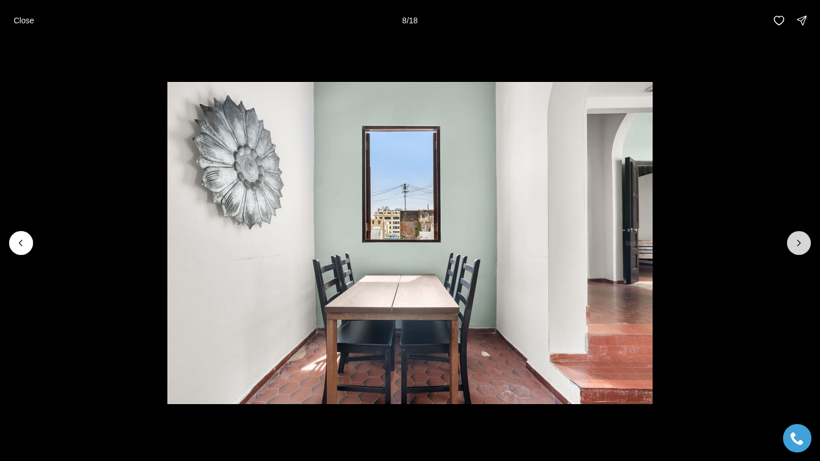
click at [807, 245] on button "Next slide" at bounding box center [799, 243] width 24 height 24
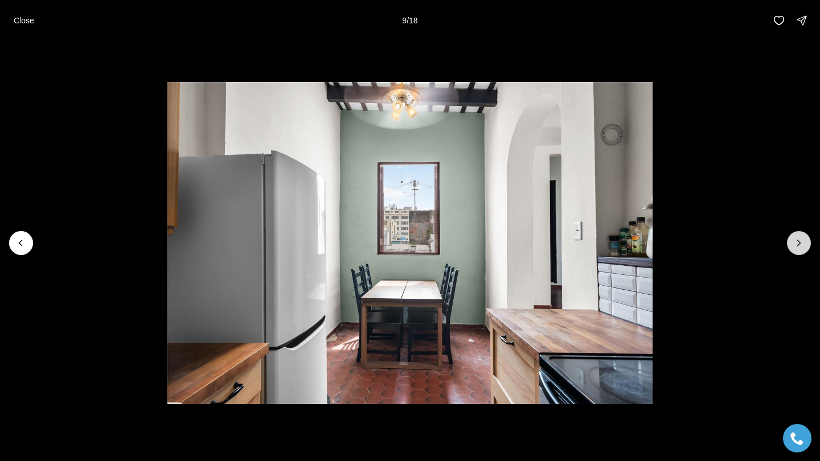
click at [806, 245] on button "Next slide" at bounding box center [799, 243] width 24 height 24
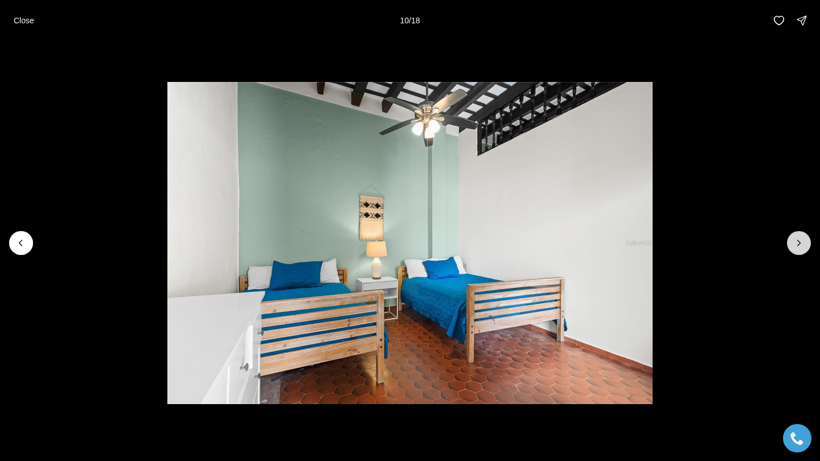
click at [806, 245] on button "Next slide" at bounding box center [799, 243] width 24 height 24
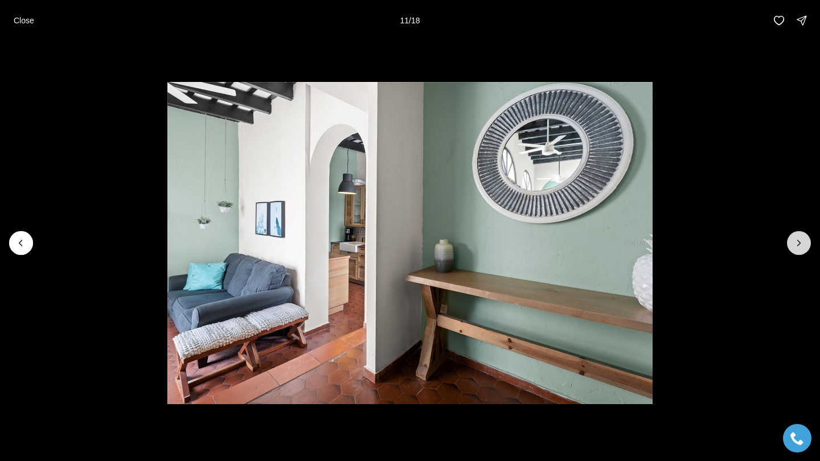
click at [806, 245] on button "Next slide" at bounding box center [799, 243] width 24 height 24
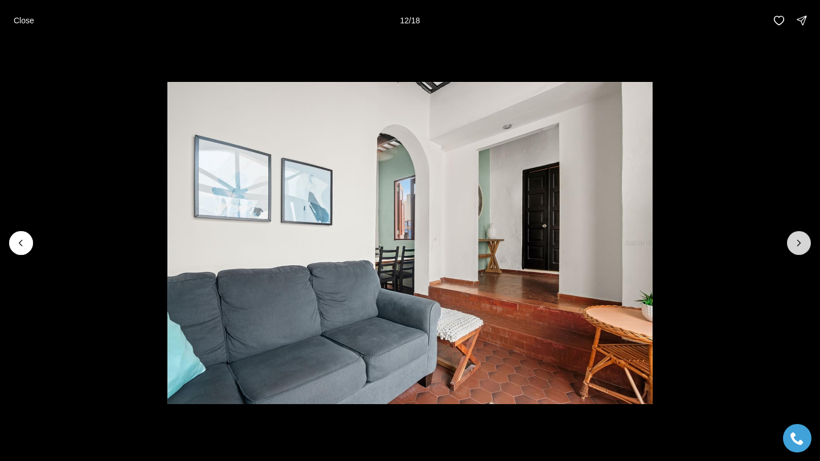
click at [806, 245] on button "Next slide" at bounding box center [799, 243] width 24 height 24
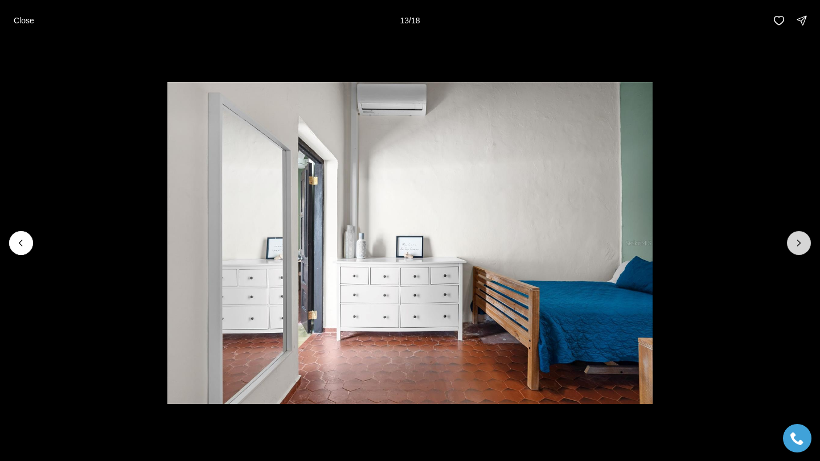
click at [806, 245] on button "Next slide" at bounding box center [799, 243] width 24 height 24
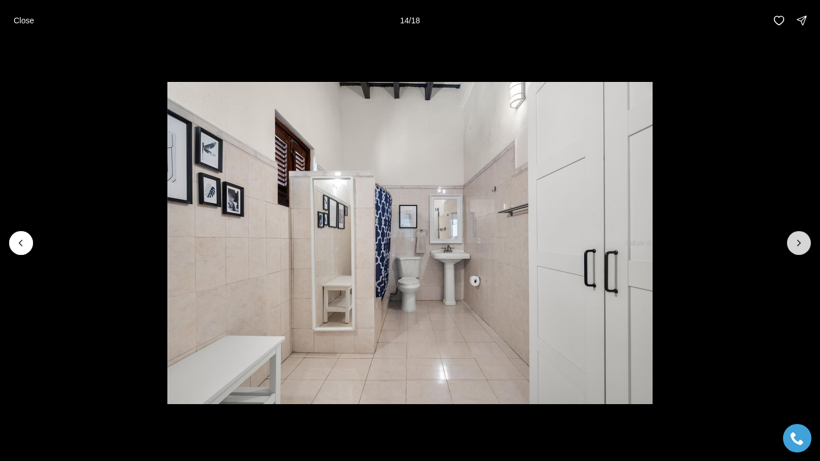
click at [806, 245] on button "Next slide" at bounding box center [799, 243] width 24 height 24
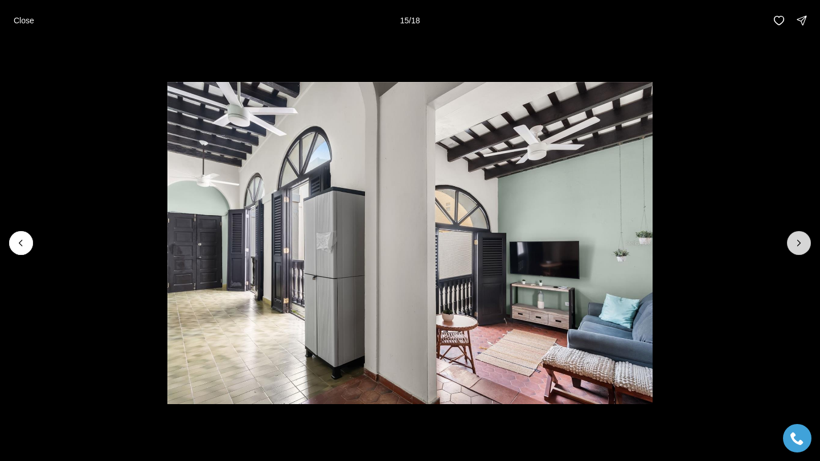
click at [806, 245] on button "Next slide" at bounding box center [799, 243] width 24 height 24
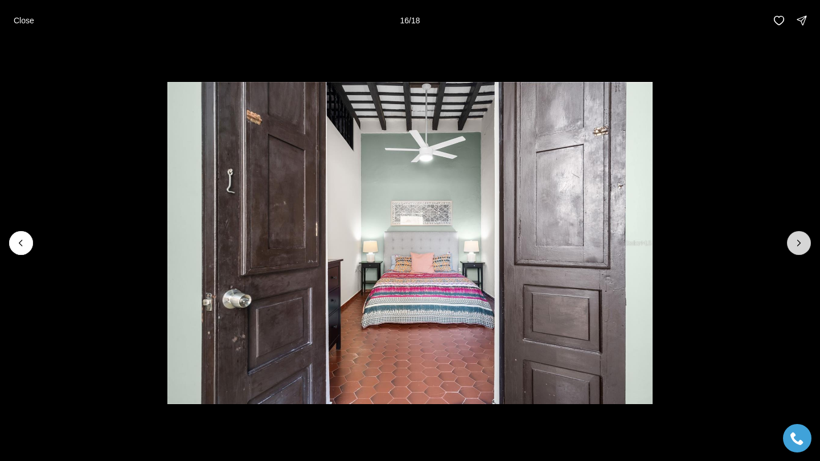
click at [806, 245] on button "Next slide" at bounding box center [799, 243] width 24 height 24
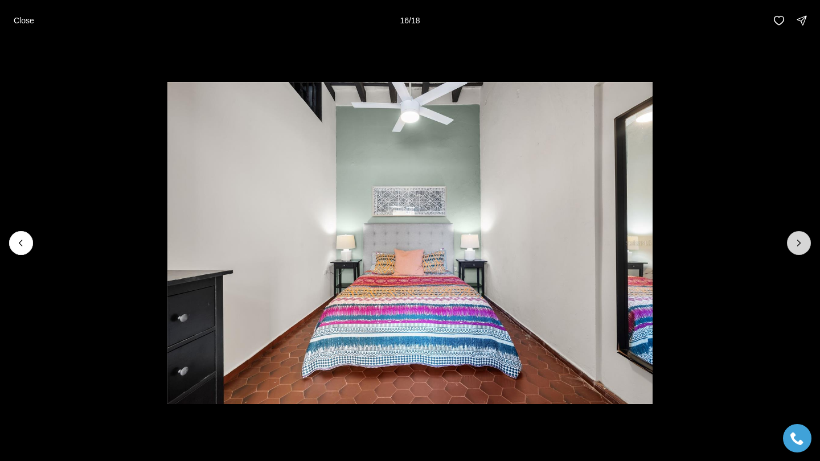
click at [806, 245] on button "Next slide" at bounding box center [799, 243] width 24 height 24
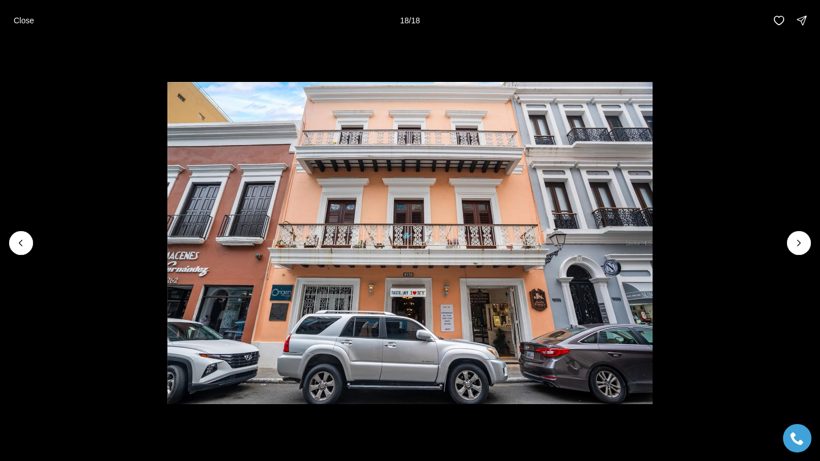
click at [800, 239] on div at bounding box center [799, 243] width 24 height 24
click at [28, 19] on p "Close" at bounding box center [24, 20] width 21 height 9
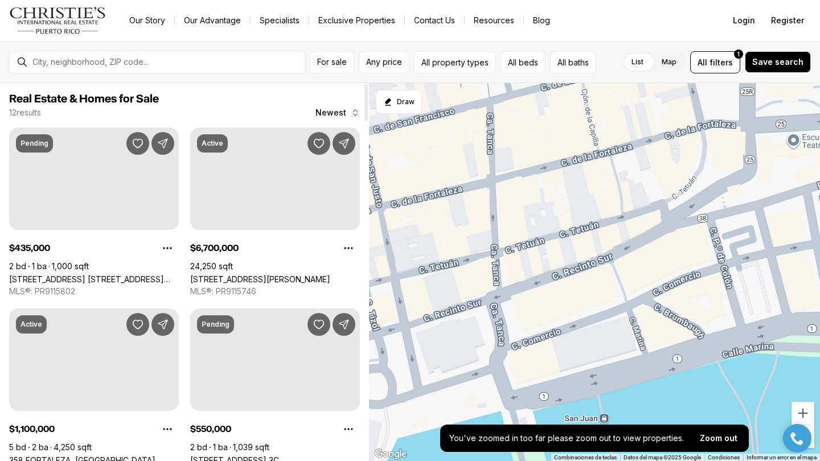
scroll to position [97, 0]
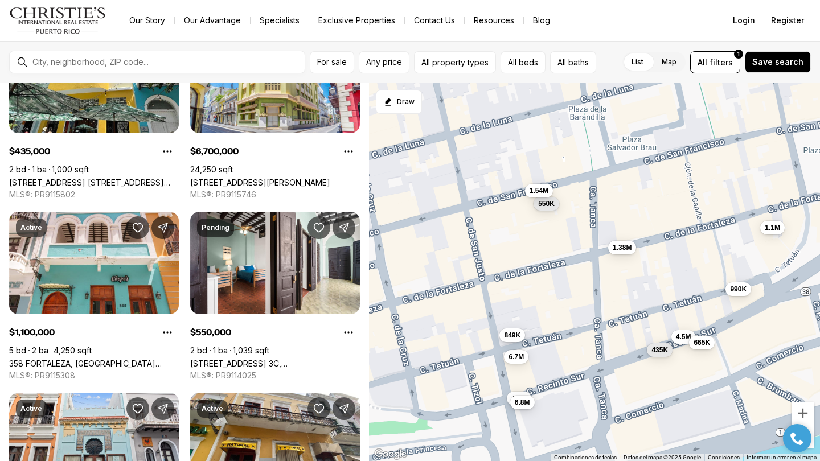
drag, startPoint x: 464, startPoint y: 233, endPoint x: 576, endPoint y: 289, distance: 125.8
click at [576, 289] on div "435K 6.7M 1.1M 550K 1.38M 1.54M 4.5M 4.5M 990K 665K 6.8M 849K" at bounding box center [594, 272] width 451 height 379
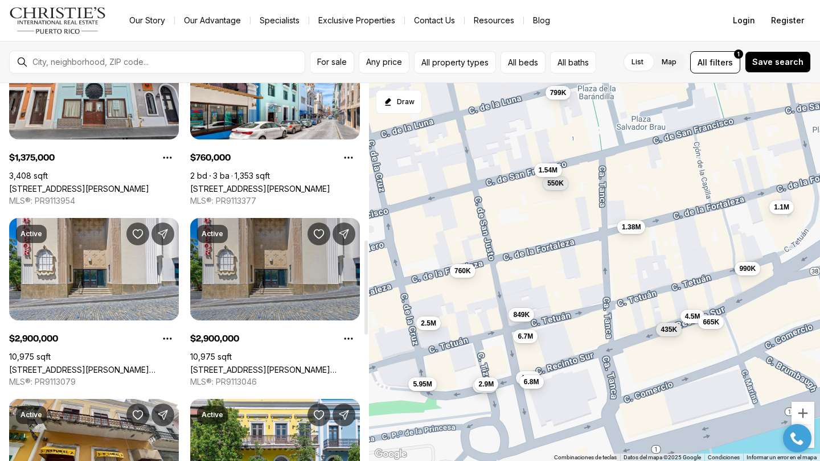
scroll to position [632, 0]
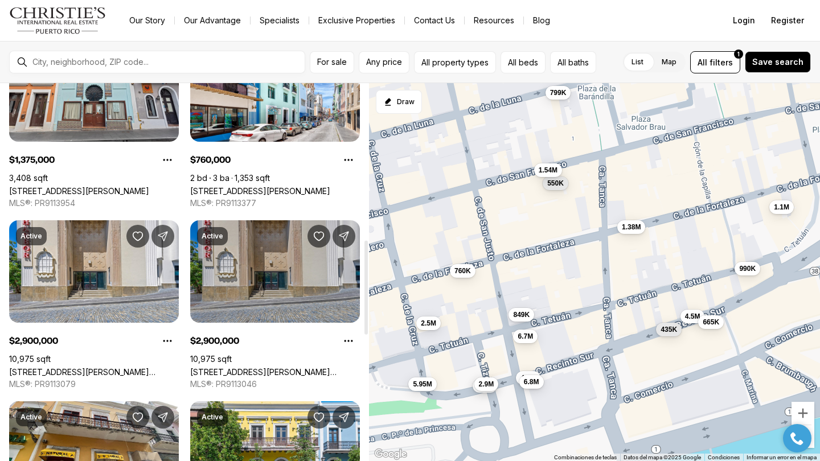
click at [271, 367] on link "[STREET_ADDRESS][PERSON_NAME][PERSON_NAME]" at bounding box center [275, 372] width 170 height 10
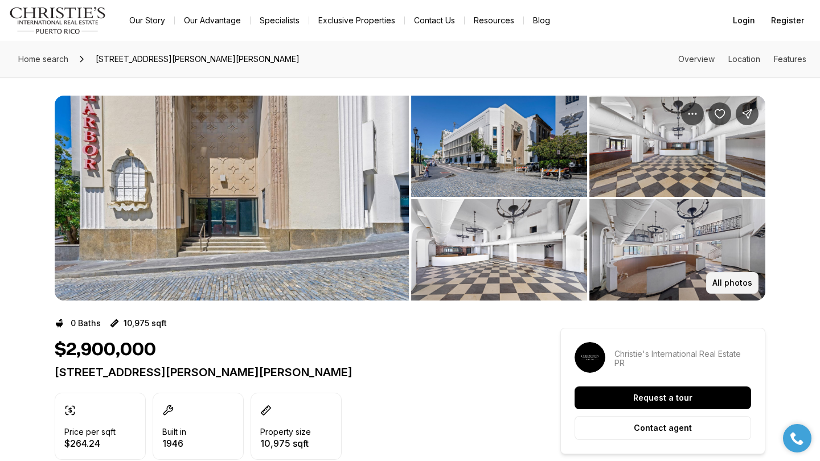
click at [732, 288] on button "All photos" at bounding box center [732, 283] width 52 height 22
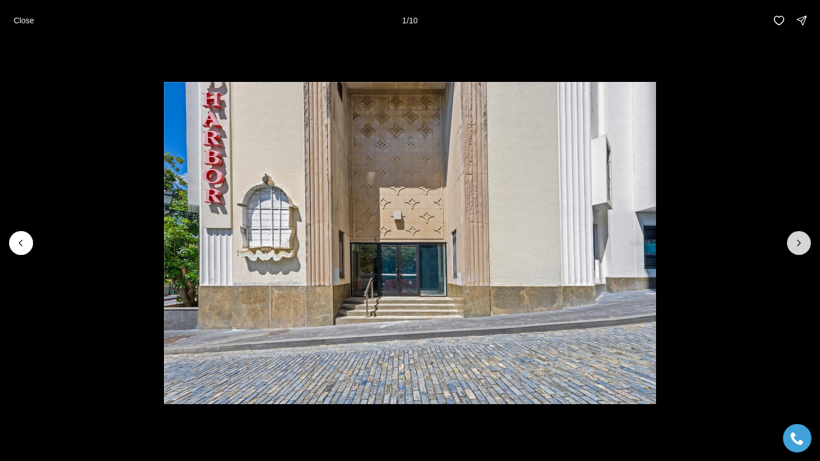
click at [798, 241] on icon "Next slide" at bounding box center [799, 243] width 3 height 6
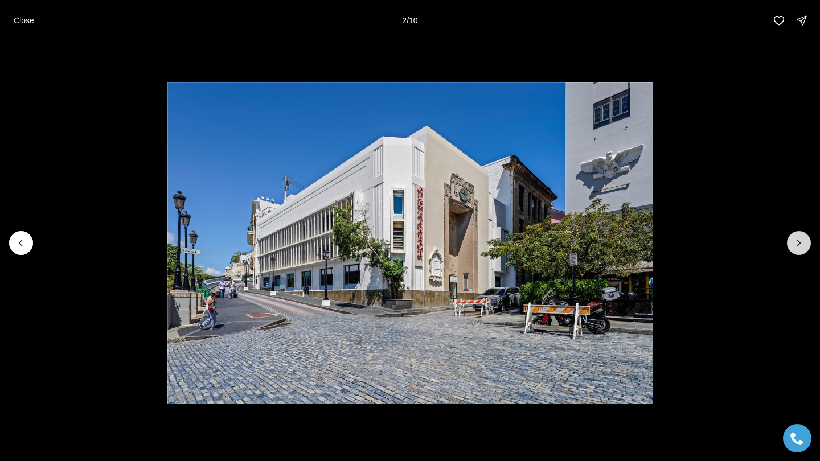
click at [797, 241] on icon "Next slide" at bounding box center [798, 243] width 11 height 11
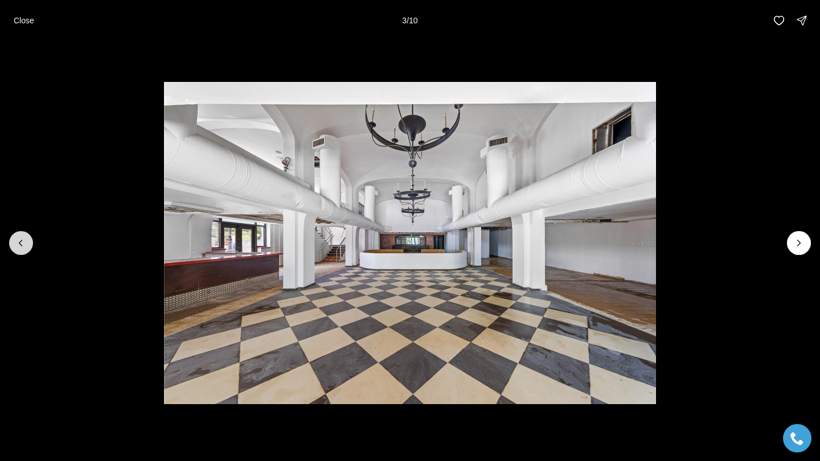
click at [21, 241] on icon "Previous slide" at bounding box center [20, 243] width 3 height 6
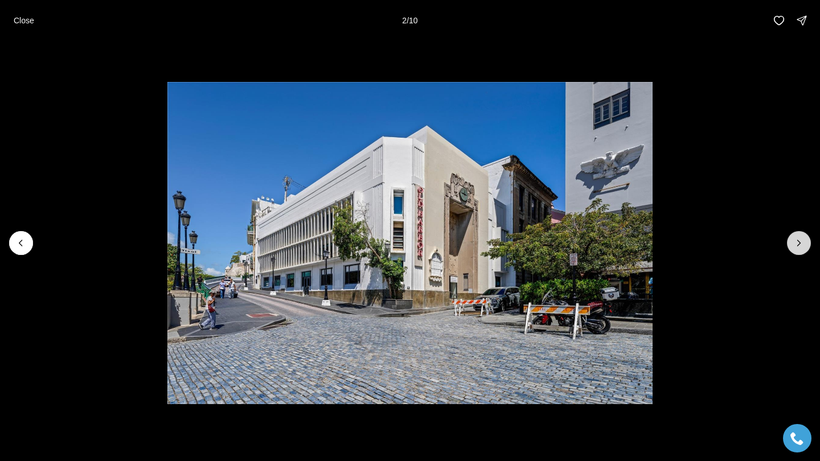
click at [801, 243] on icon "Next slide" at bounding box center [798, 243] width 11 height 11
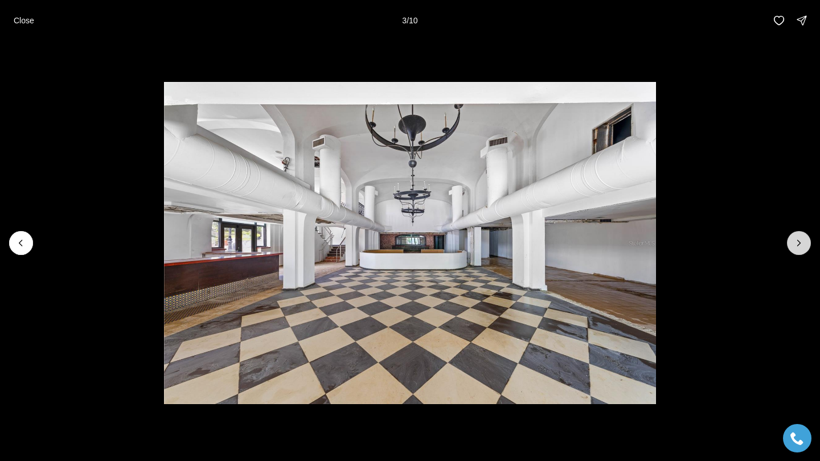
click at [800, 243] on icon "Next slide" at bounding box center [799, 243] width 3 height 6
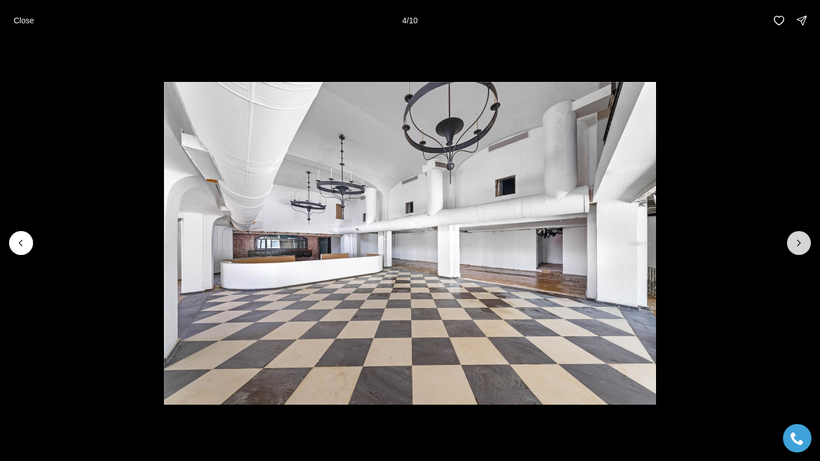
click at [800, 243] on icon "Next slide" at bounding box center [799, 243] width 3 height 6
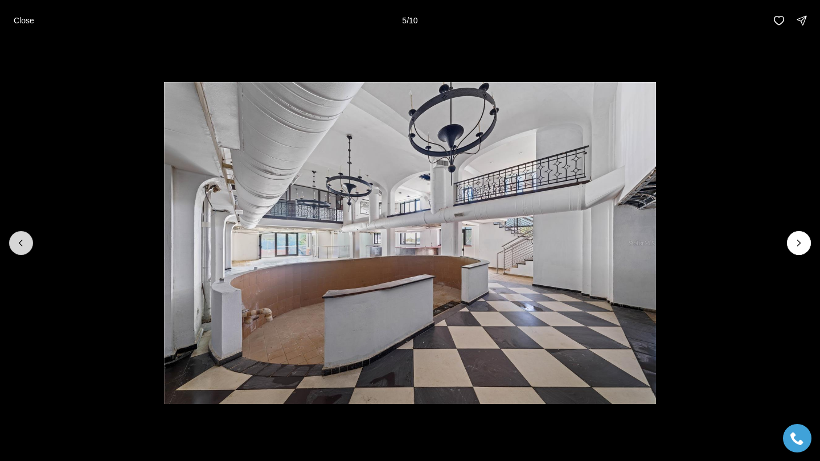
click at [27, 244] on button "Previous slide" at bounding box center [21, 243] width 24 height 24
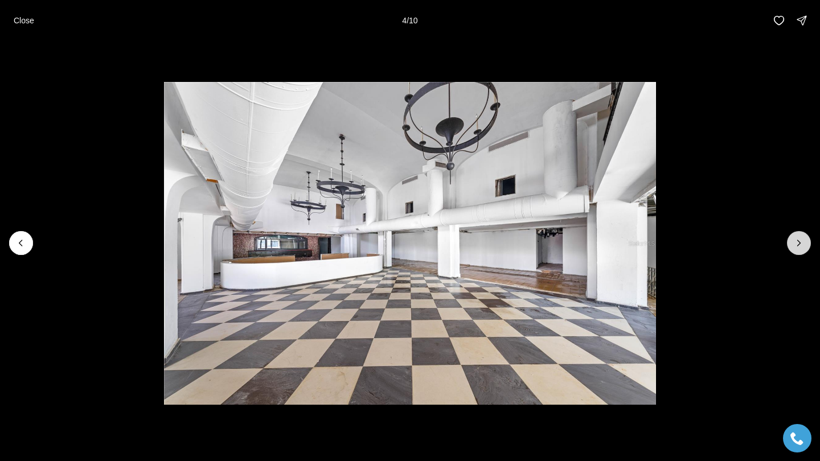
click at [799, 241] on icon "Next slide" at bounding box center [799, 243] width 3 height 6
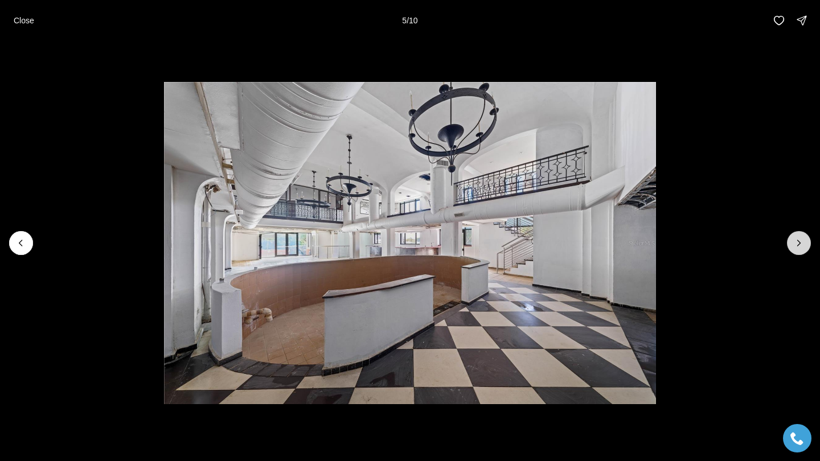
click at [799, 241] on icon "Next slide" at bounding box center [799, 243] width 3 height 6
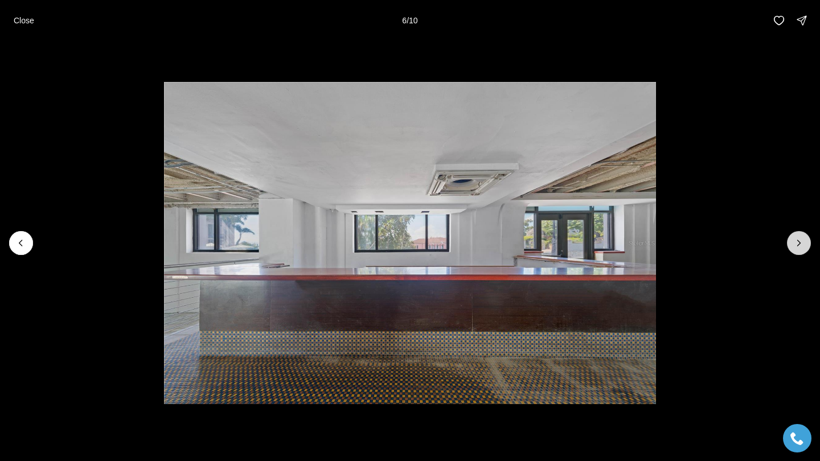
click at [799, 241] on icon "Next slide" at bounding box center [799, 243] width 3 height 6
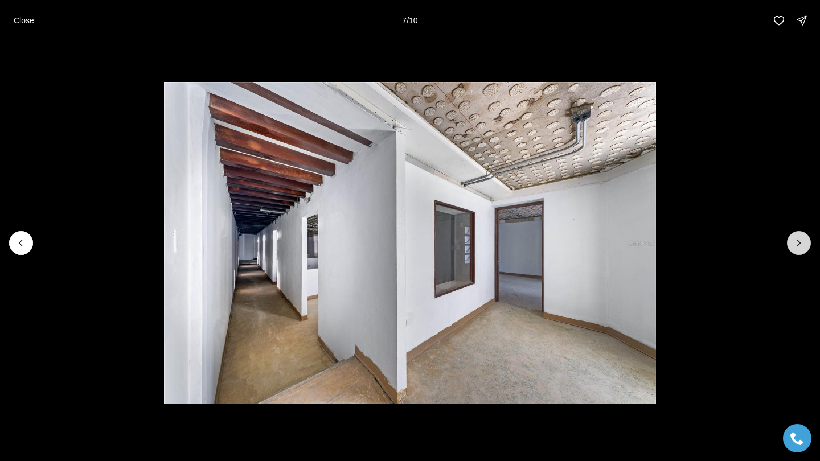
click at [799, 241] on icon "Next slide" at bounding box center [799, 243] width 3 height 6
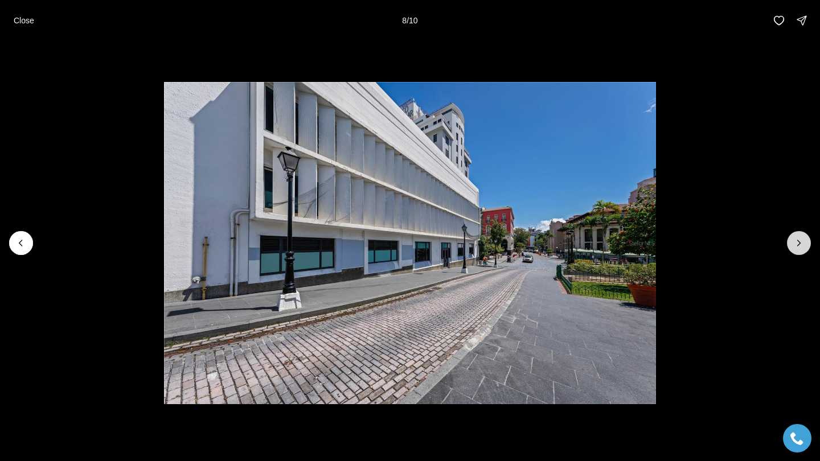
click at [799, 241] on icon "Next slide" at bounding box center [799, 243] width 3 height 6
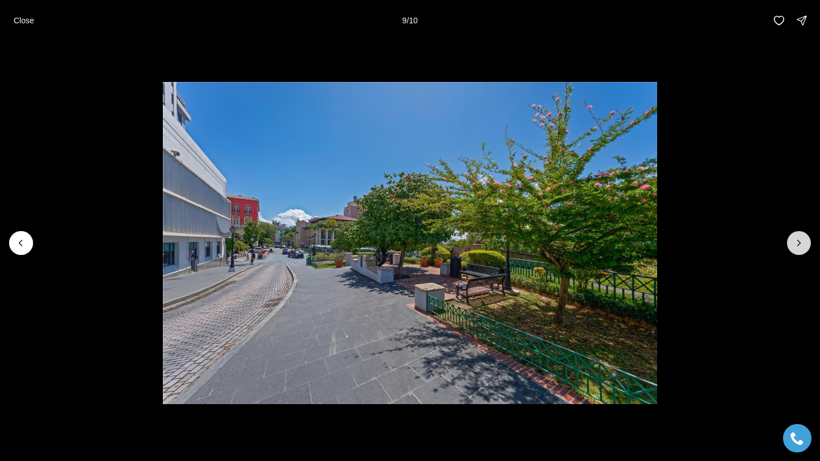
click at [799, 241] on icon "Next slide" at bounding box center [799, 243] width 3 height 6
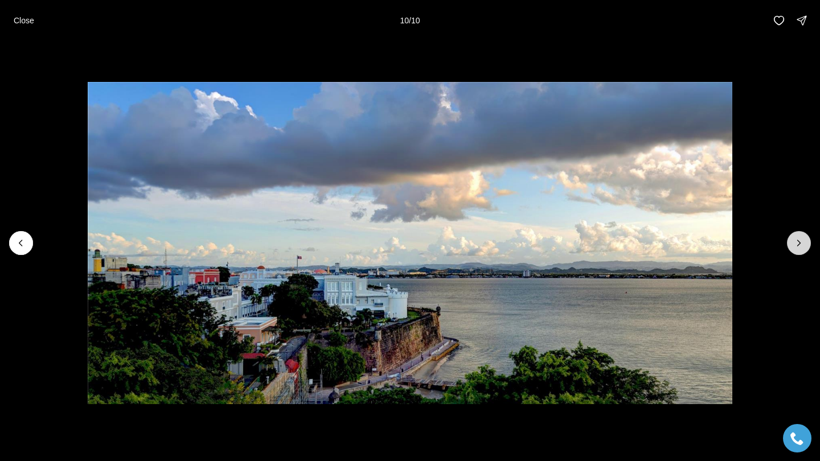
click at [799, 241] on div at bounding box center [799, 243] width 24 height 24
click at [31, 248] on button "Previous slide" at bounding box center [21, 243] width 24 height 24
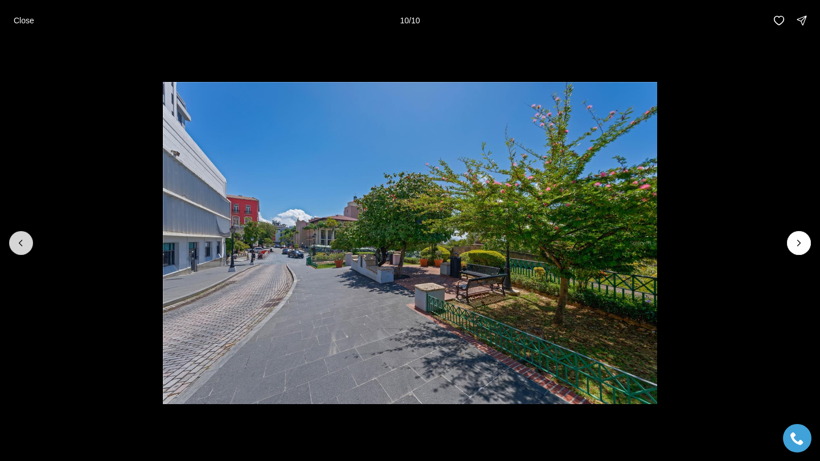
click at [31, 248] on button "Previous slide" at bounding box center [21, 243] width 24 height 24
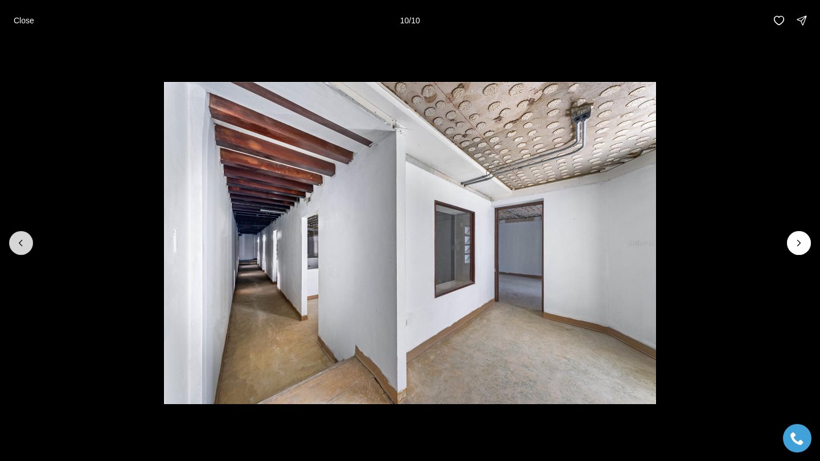
click at [31, 248] on button "Previous slide" at bounding box center [21, 243] width 24 height 24
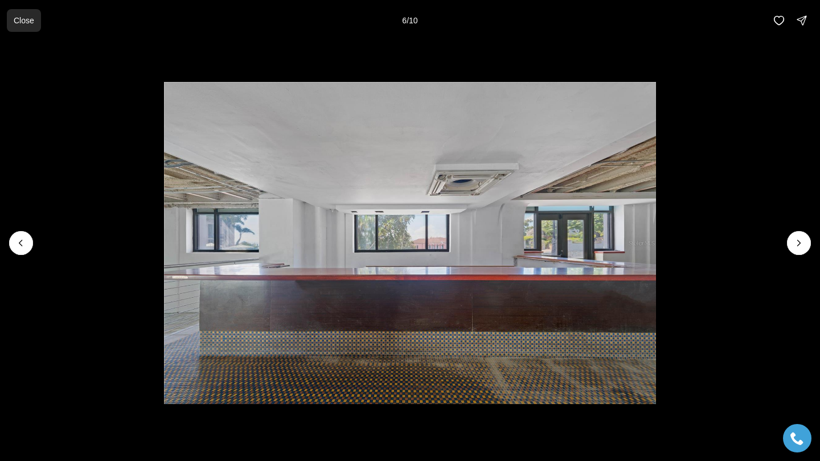
click at [33, 22] on p "Close" at bounding box center [24, 20] width 21 height 9
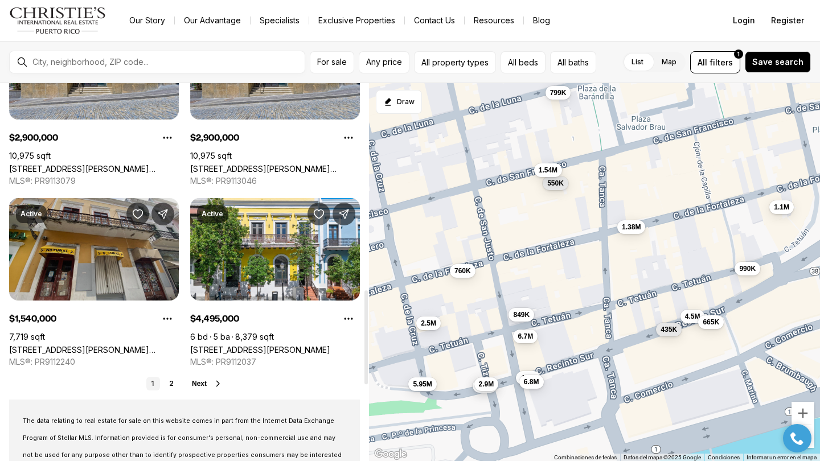
scroll to position [836, 0]
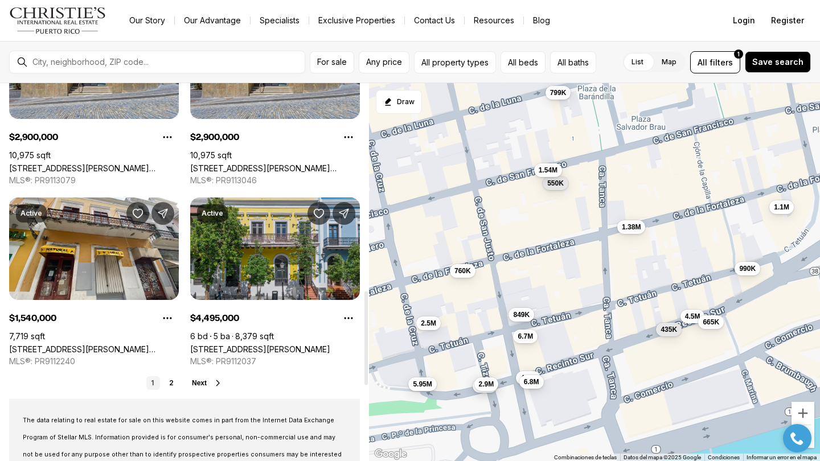
click at [256, 345] on link "[STREET_ADDRESS][PERSON_NAME]" at bounding box center [260, 350] width 140 height 10
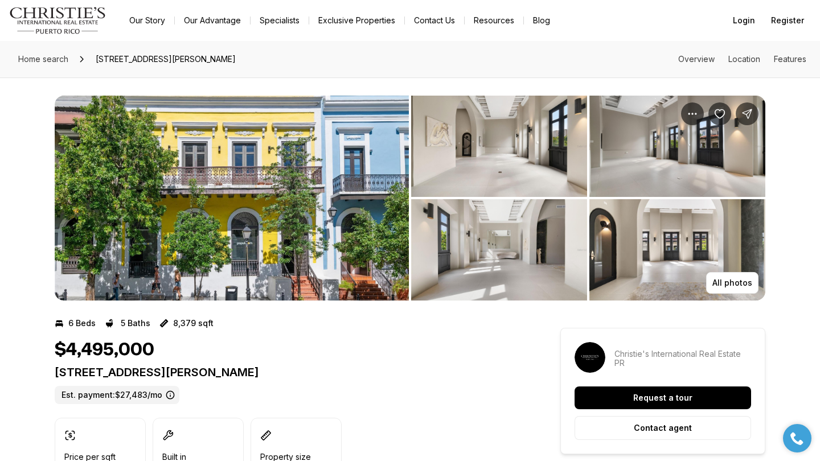
click at [734, 271] on img "View image gallery" at bounding box center [677, 249] width 176 height 101
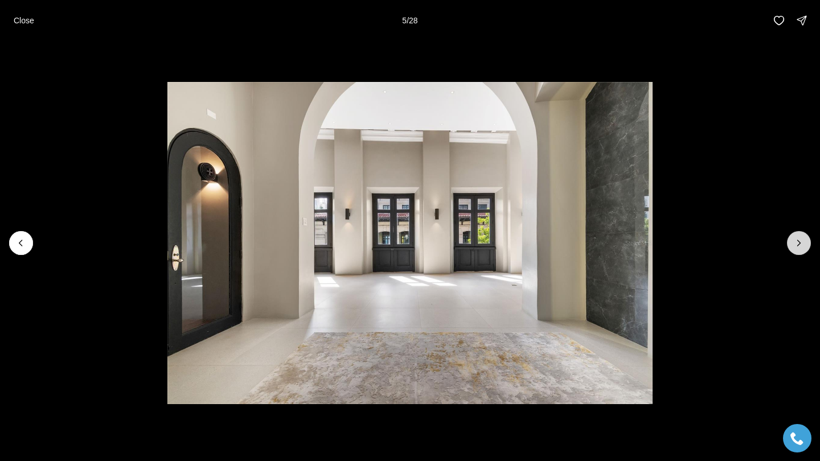
click at [797, 241] on icon "Next slide" at bounding box center [798, 243] width 11 height 11
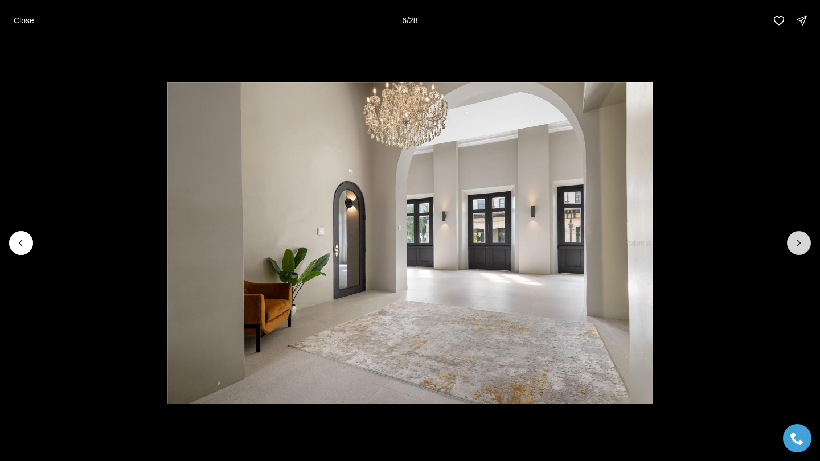
click at [797, 241] on icon "Next slide" at bounding box center [798, 243] width 11 height 11
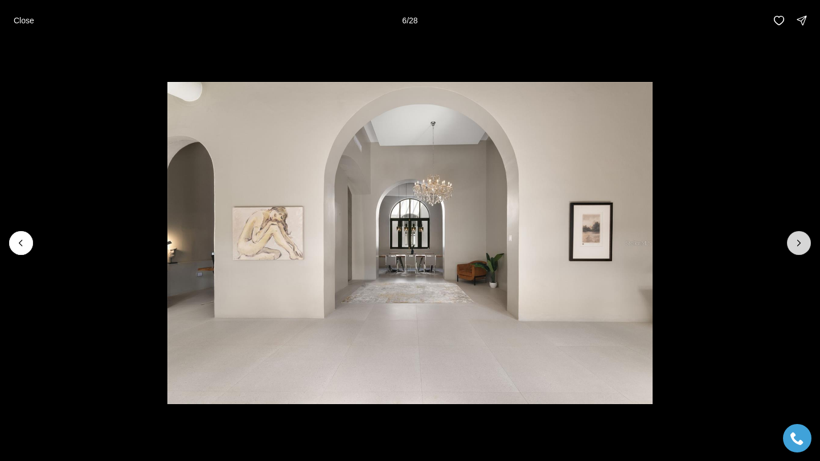
click at [797, 241] on icon "Next slide" at bounding box center [798, 243] width 11 height 11
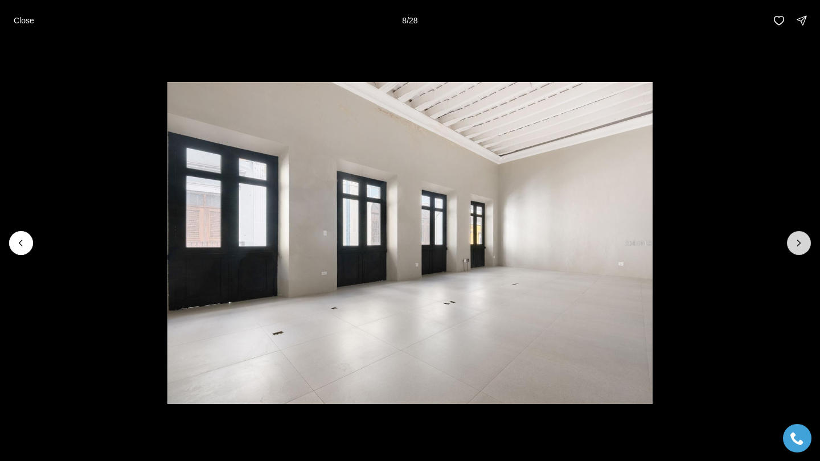
click at [797, 241] on icon "Next slide" at bounding box center [798, 243] width 11 height 11
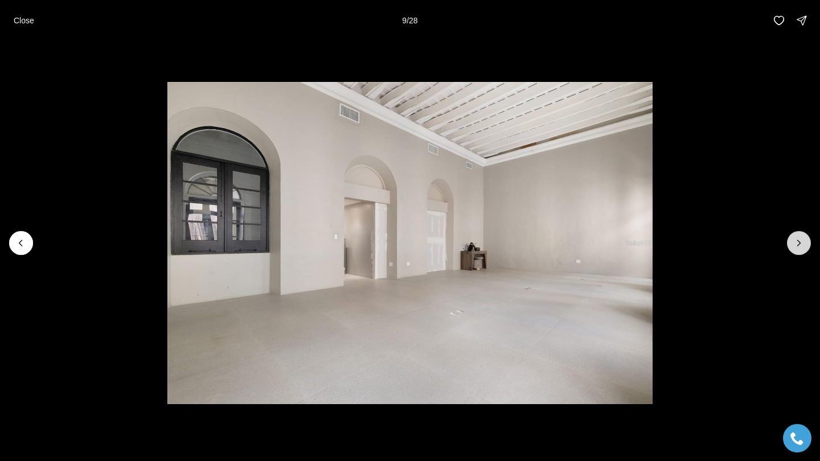
click at [797, 242] on icon "Next slide" at bounding box center [798, 243] width 11 height 11
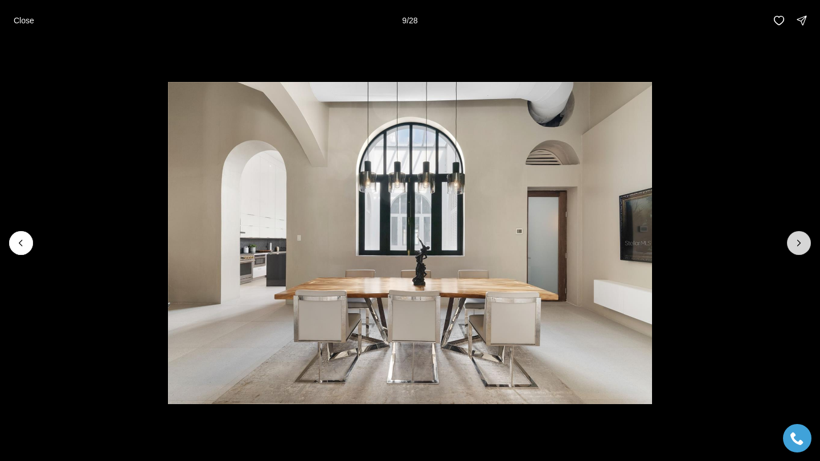
click at [797, 242] on icon "Next slide" at bounding box center [798, 243] width 11 height 11
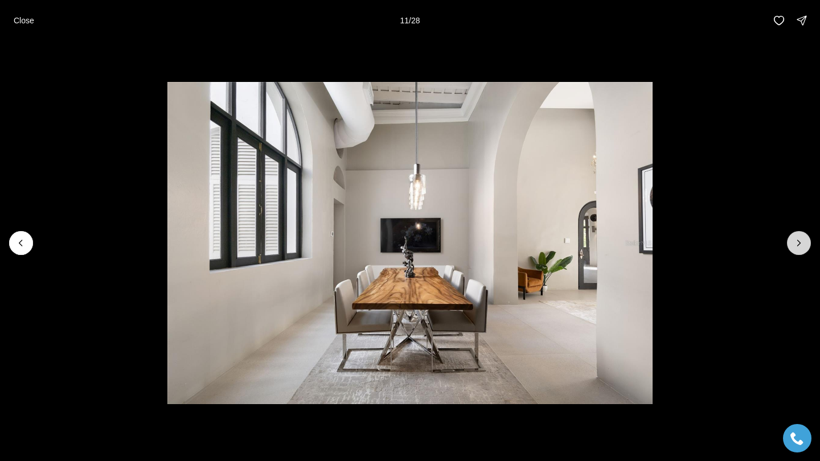
click at [797, 242] on icon "Next slide" at bounding box center [798, 243] width 11 height 11
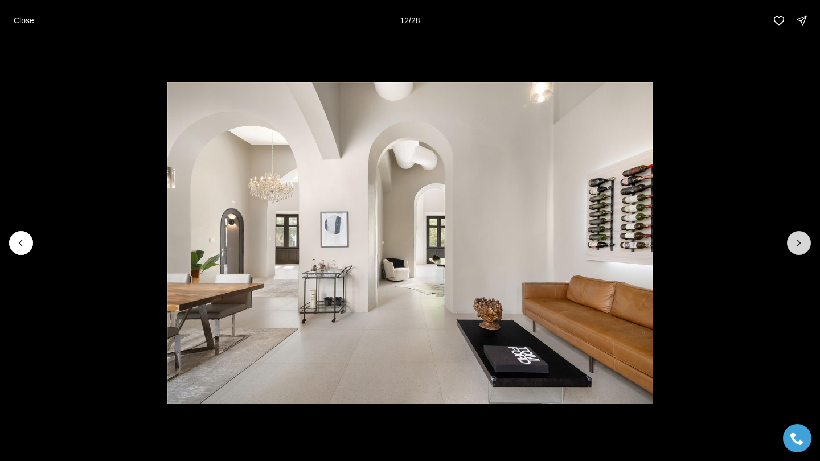
click at [797, 242] on icon "Next slide" at bounding box center [798, 243] width 11 height 11
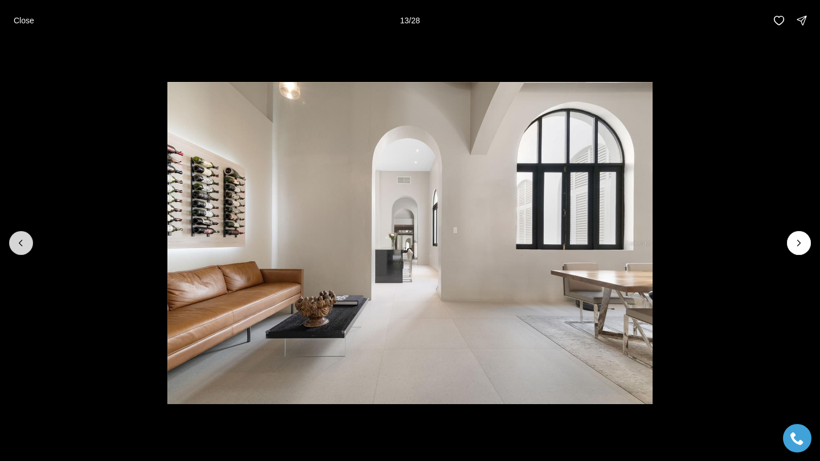
click at [32, 239] on button "Previous slide" at bounding box center [21, 243] width 24 height 24
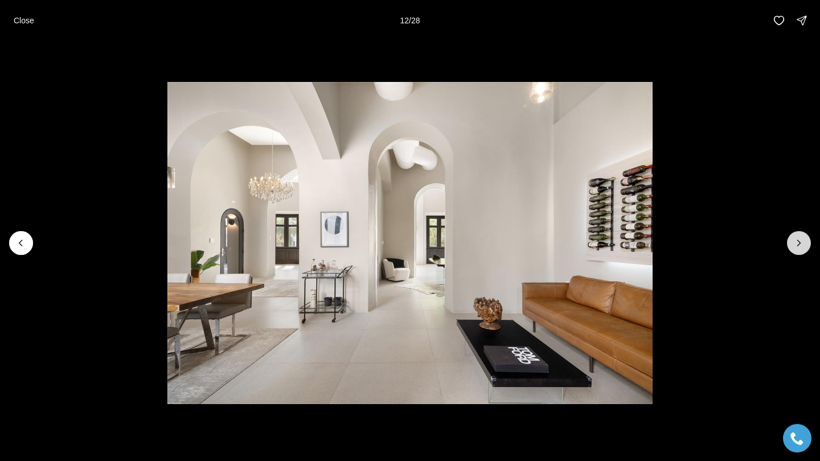
click at [789, 244] on button "Next slide" at bounding box center [799, 243] width 24 height 24
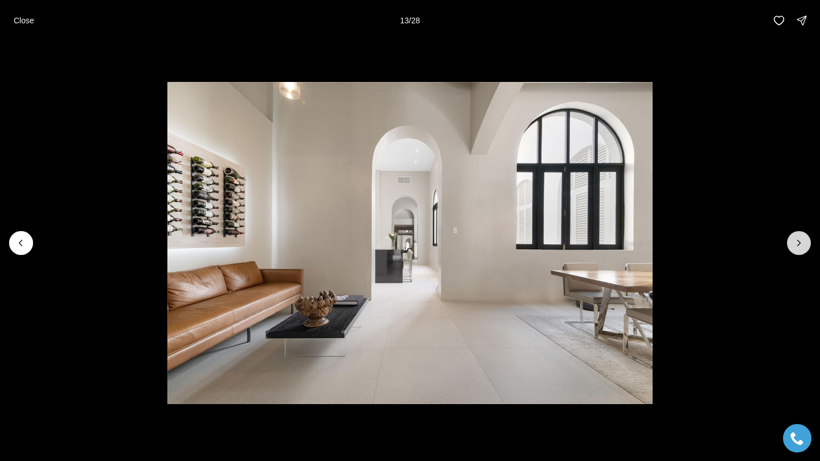
click at [789, 244] on button "Next slide" at bounding box center [799, 243] width 24 height 24
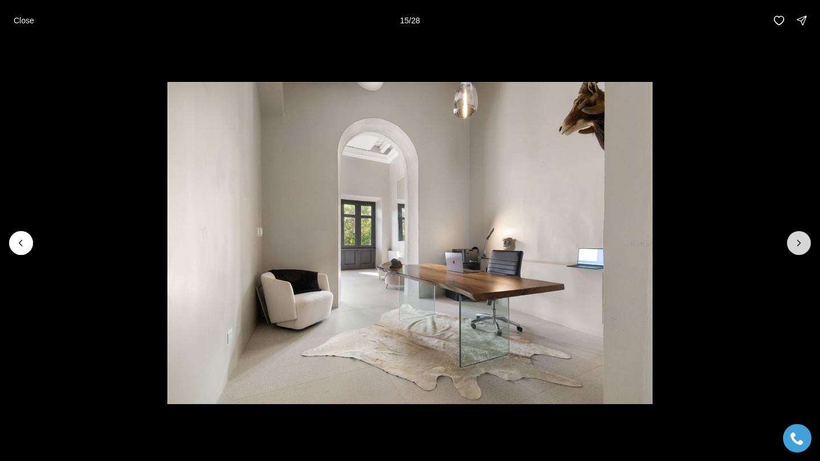
click at [789, 244] on button "Next slide" at bounding box center [799, 243] width 24 height 24
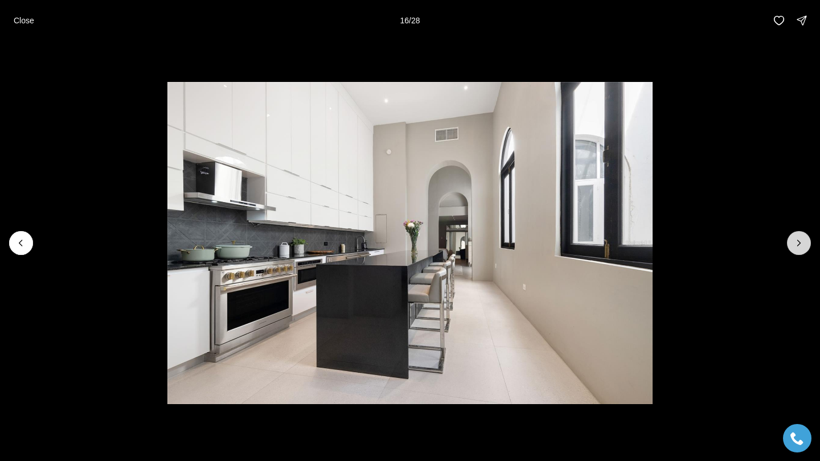
click at [789, 244] on button "Next slide" at bounding box center [799, 243] width 24 height 24
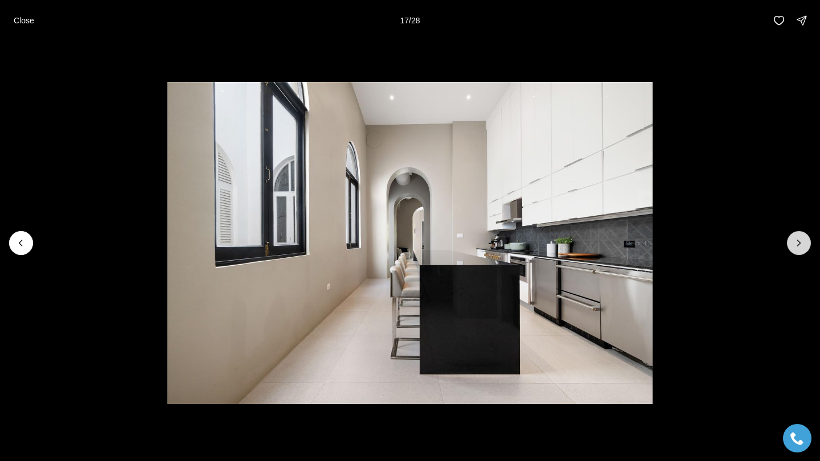
click at [789, 244] on button "Next slide" at bounding box center [799, 243] width 24 height 24
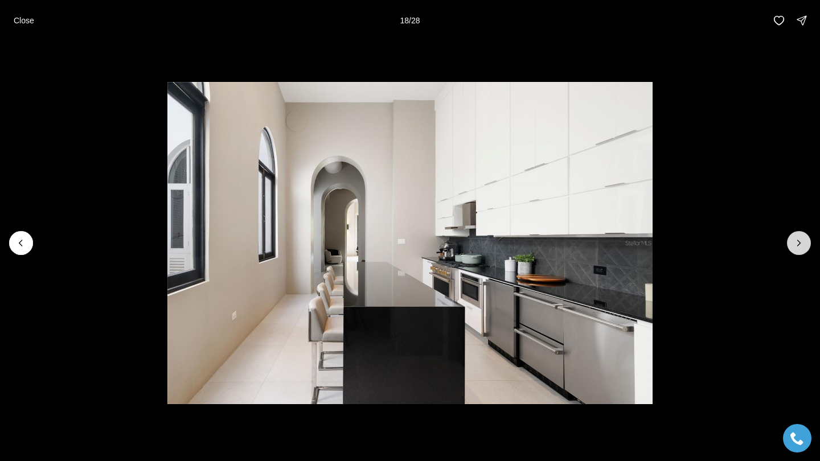
click at [789, 244] on button "Next slide" at bounding box center [799, 243] width 24 height 24
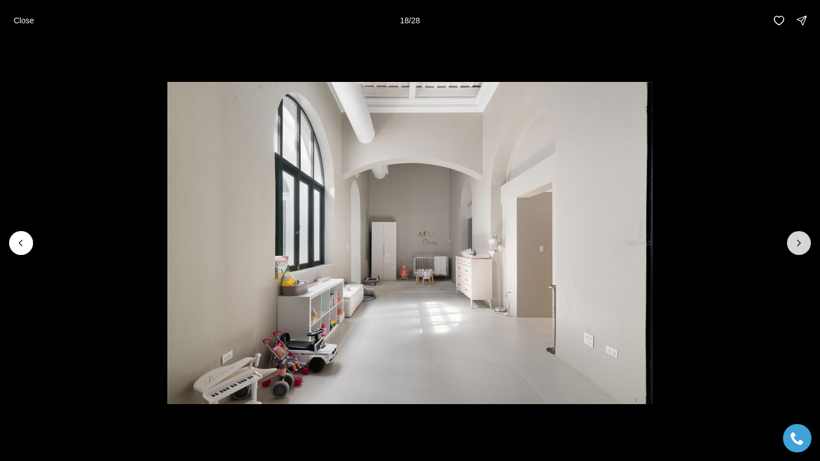
click at [789, 244] on button "Next slide" at bounding box center [799, 243] width 24 height 24
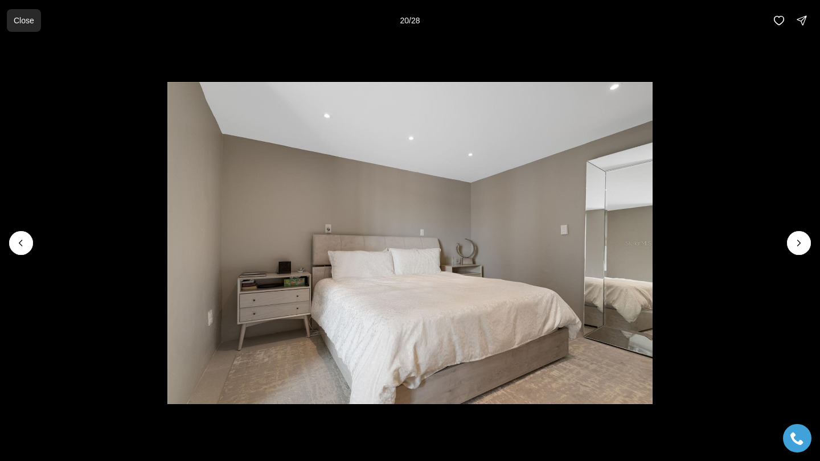
click at [23, 14] on button "Close" at bounding box center [24, 20] width 34 height 23
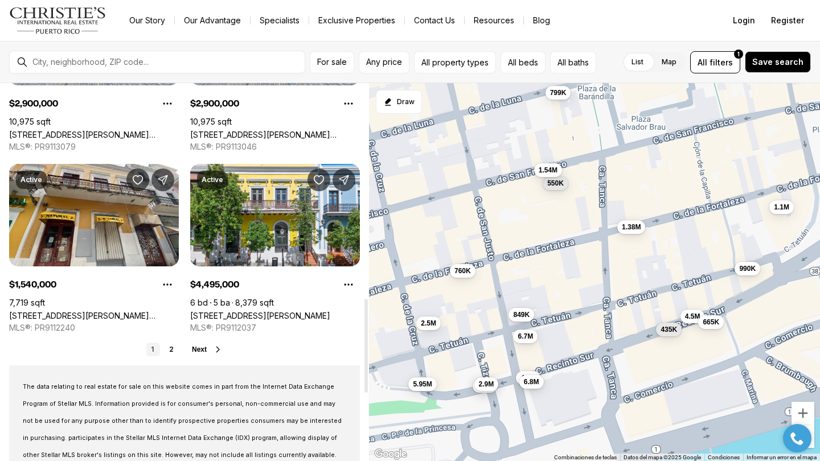
scroll to position [870, 0]
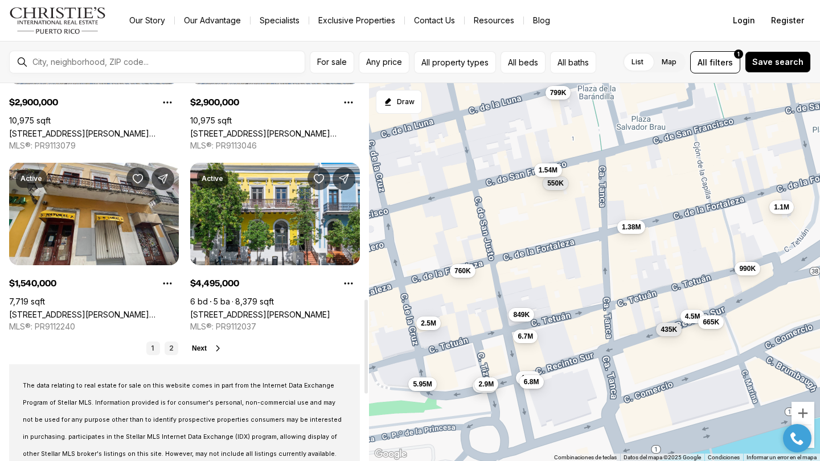
click at [169, 355] on link "2" at bounding box center [172, 349] width 14 height 14
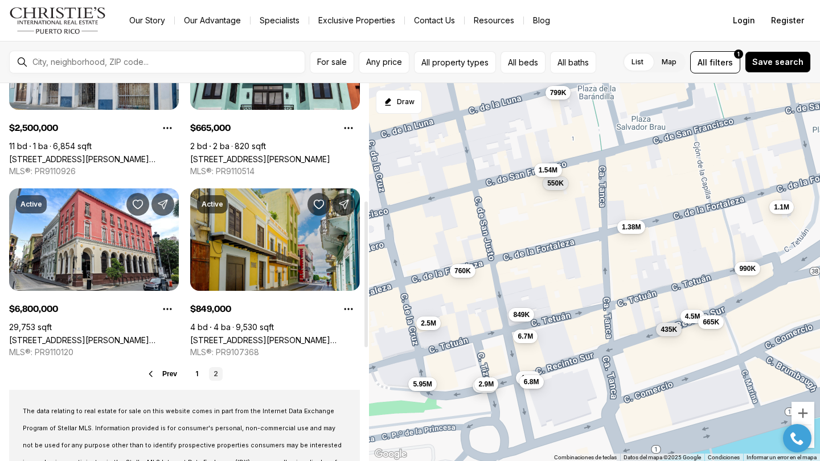
scroll to position [300, 0]
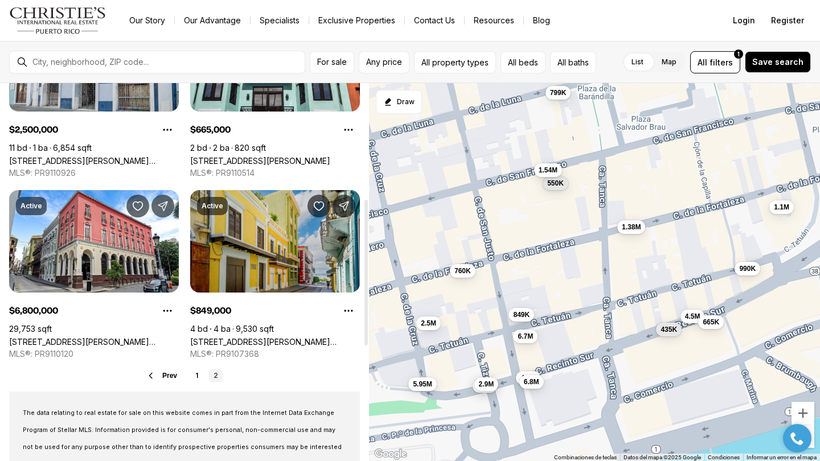
click at [286, 337] on link "[STREET_ADDRESS][PERSON_NAME][PERSON_NAME]" at bounding box center [275, 342] width 170 height 10
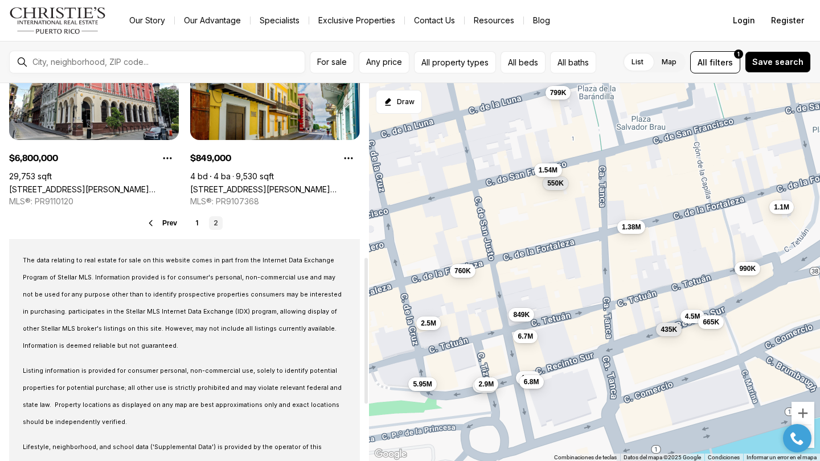
scroll to position [451, 0]
